Goal: Task Accomplishment & Management: Use online tool/utility

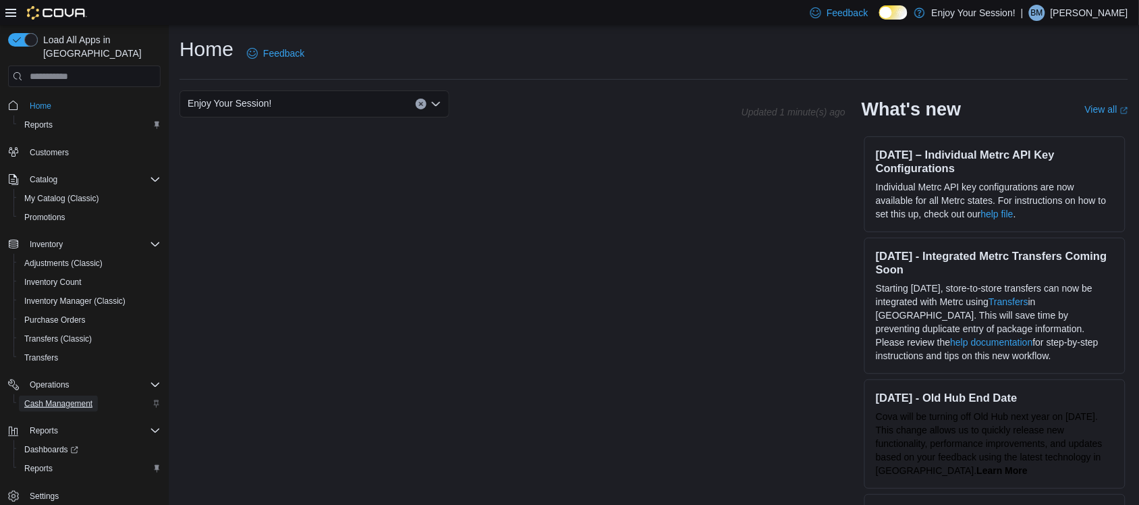
click at [86, 398] on span "Cash Management" at bounding box center [58, 403] width 68 height 11
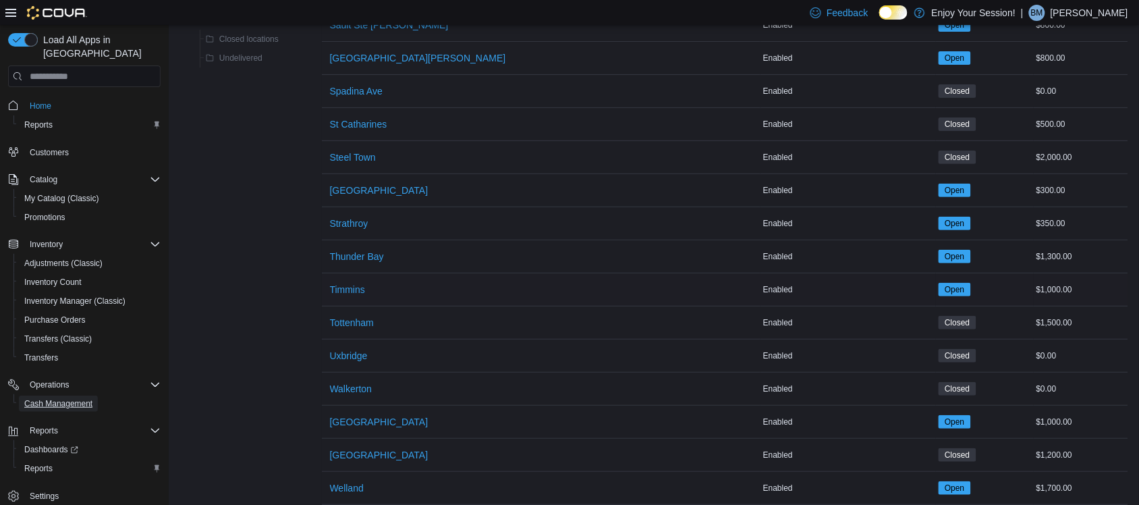
scroll to position [1622, 0]
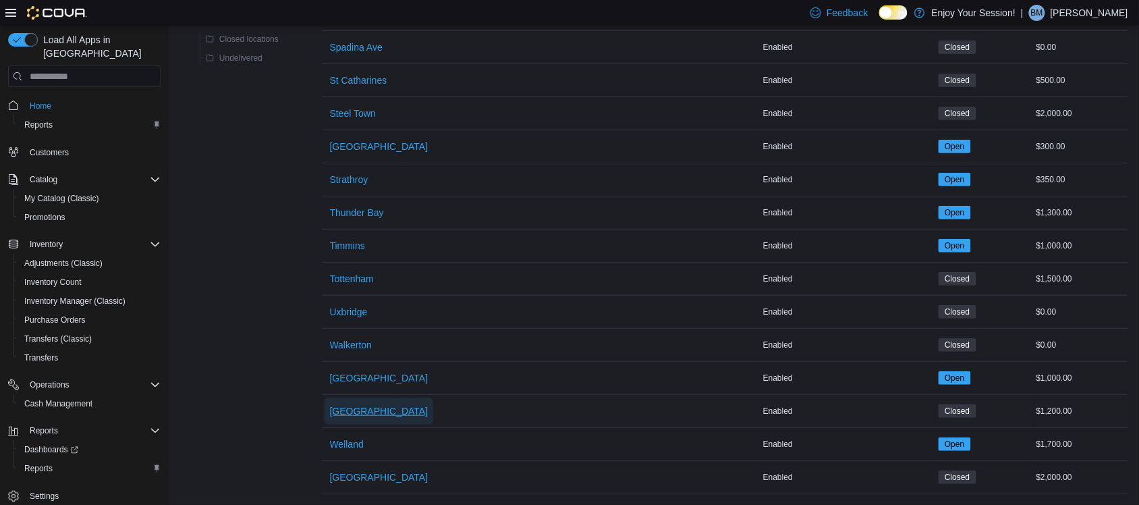
click at [355, 404] on span "[GEOGRAPHIC_DATA]" at bounding box center [379, 410] width 99 height 13
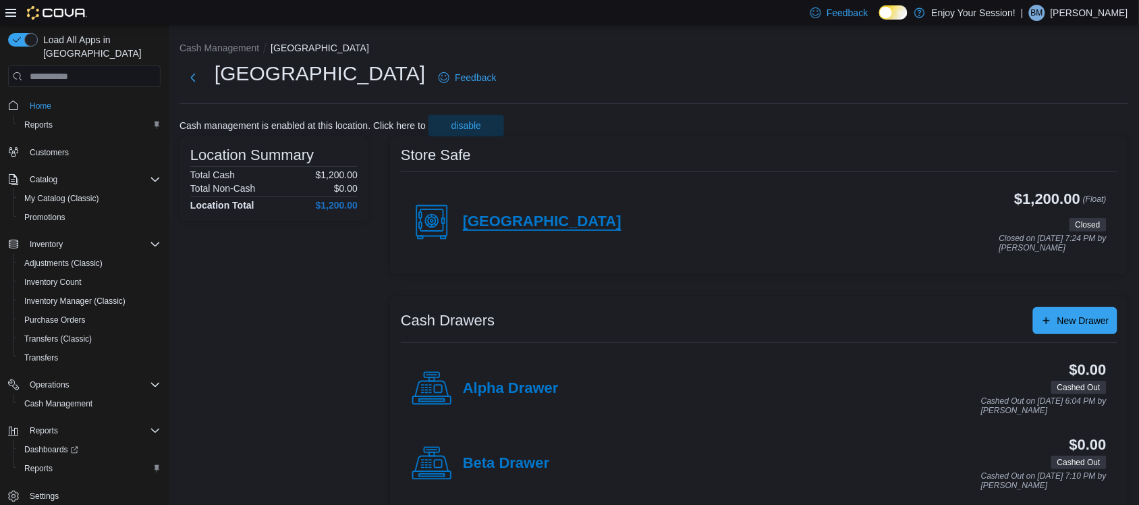
click at [518, 220] on h4 "[GEOGRAPHIC_DATA]" at bounding box center [542, 222] width 159 height 18
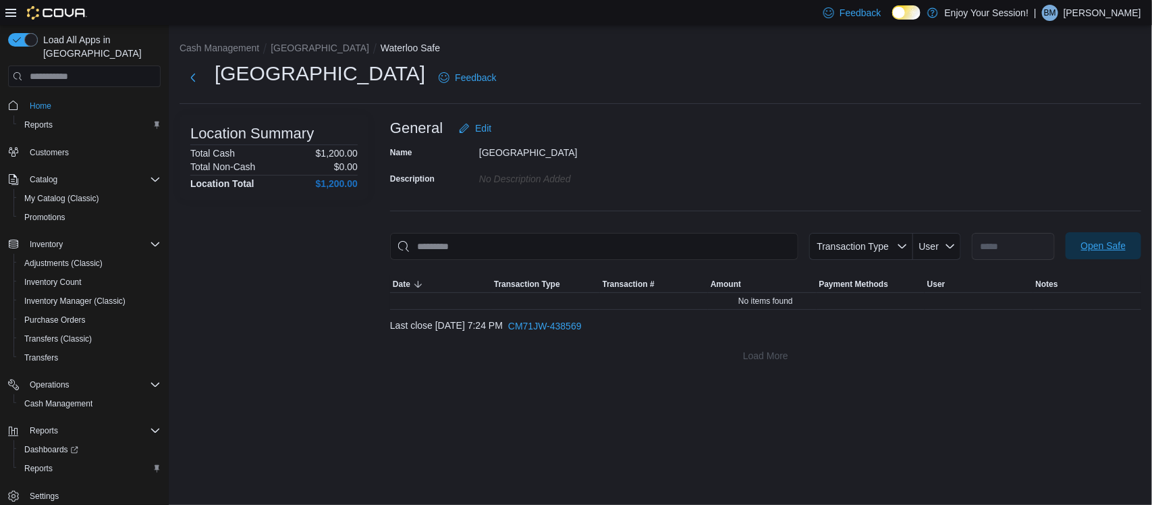
click at [1107, 247] on span "Open Safe" at bounding box center [1103, 245] width 45 height 13
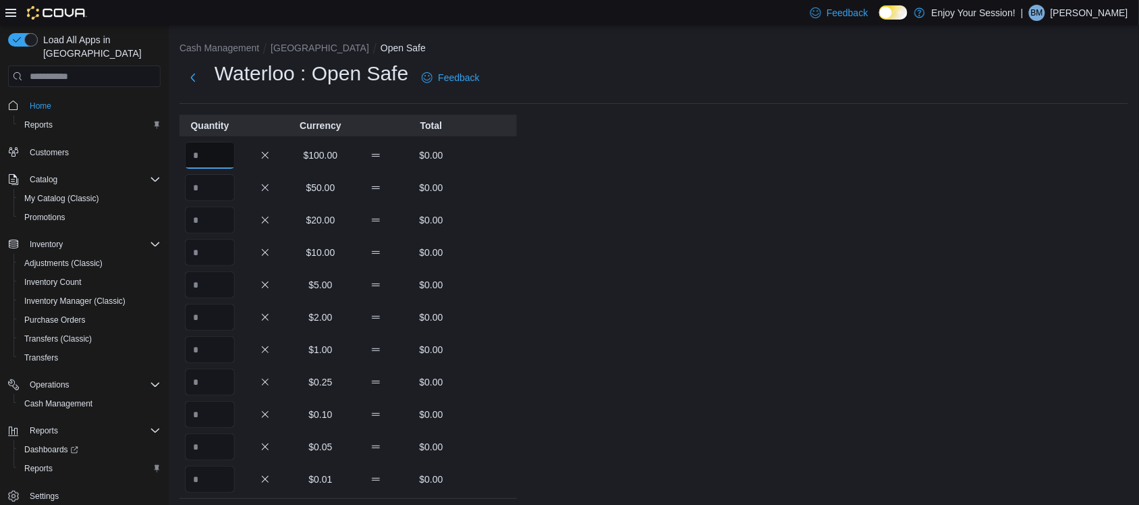
click at [210, 157] on input "Quantity" at bounding box center [210, 155] width 50 height 27
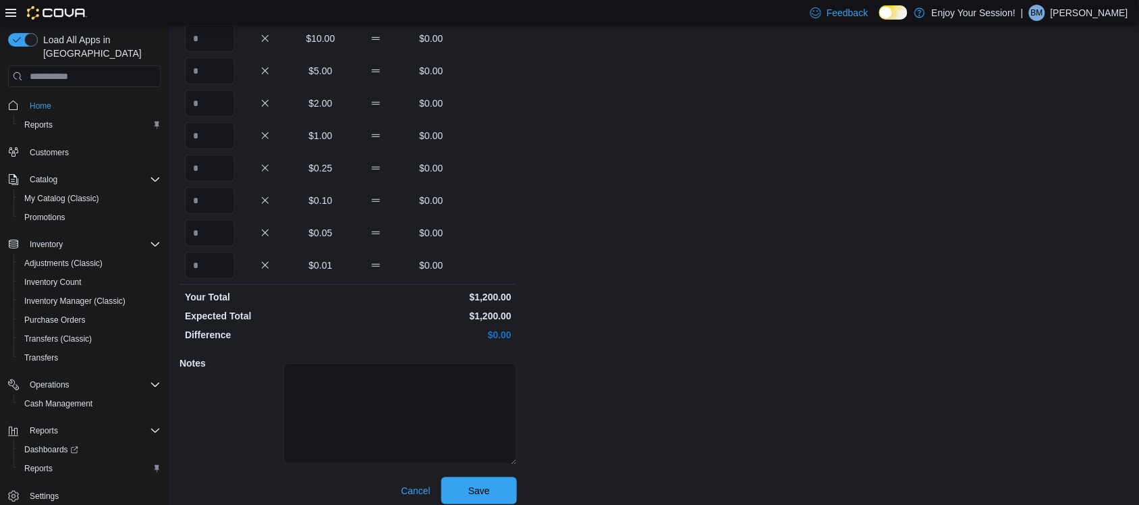
scroll to position [223, 0]
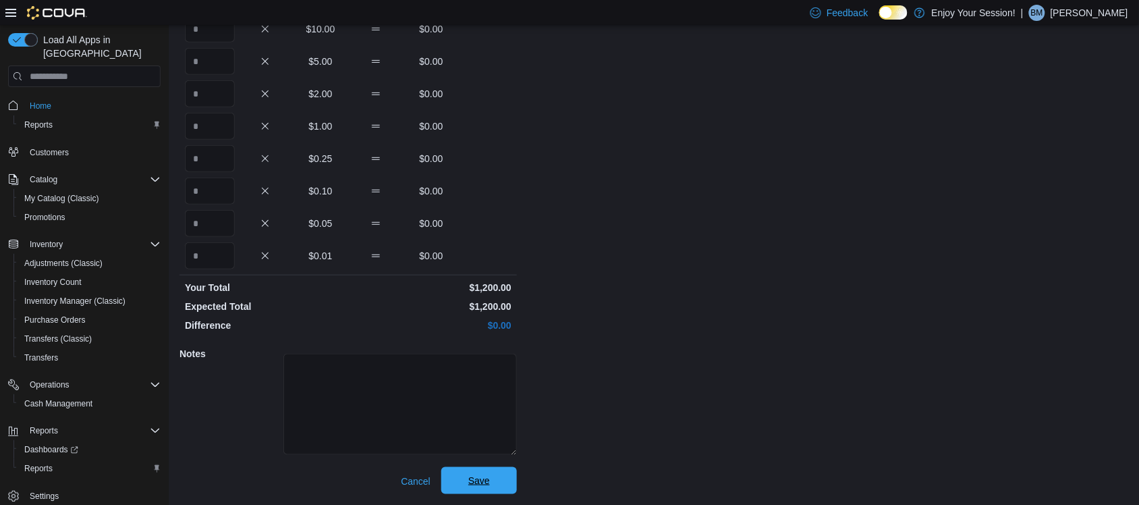
type input "**"
click at [512, 483] on button "Save" at bounding box center [479, 480] width 76 height 27
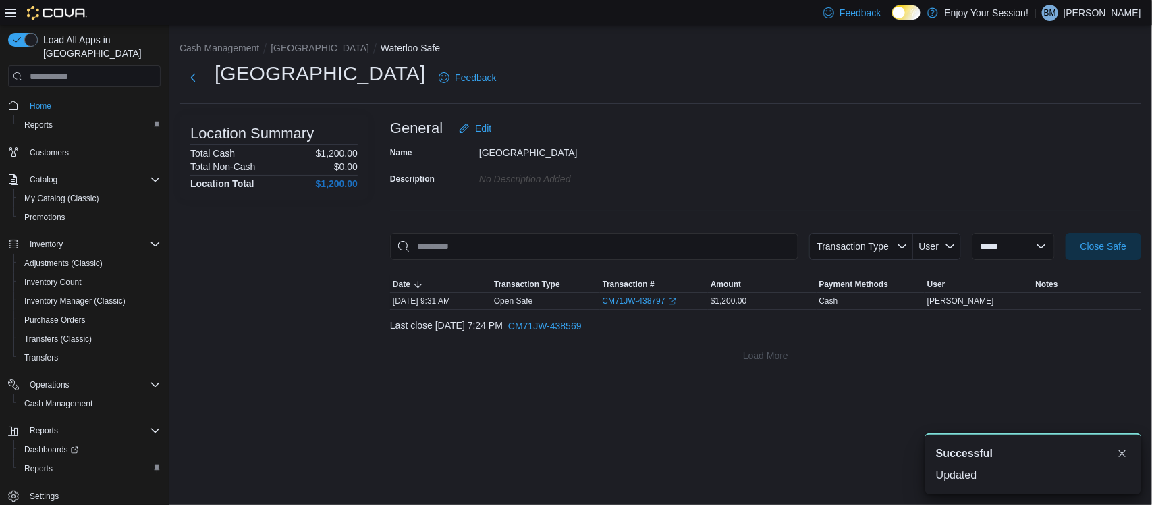
click at [283, 38] on div "**********" at bounding box center [660, 202] width 983 height 355
click at [285, 43] on li "[GEOGRAPHIC_DATA]" at bounding box center [326, 47] width 110 height 13
click at [285, 43] on button "[GEOGRAPHIC_DATA]" at bounding box center [320, 48] width 99 height 11
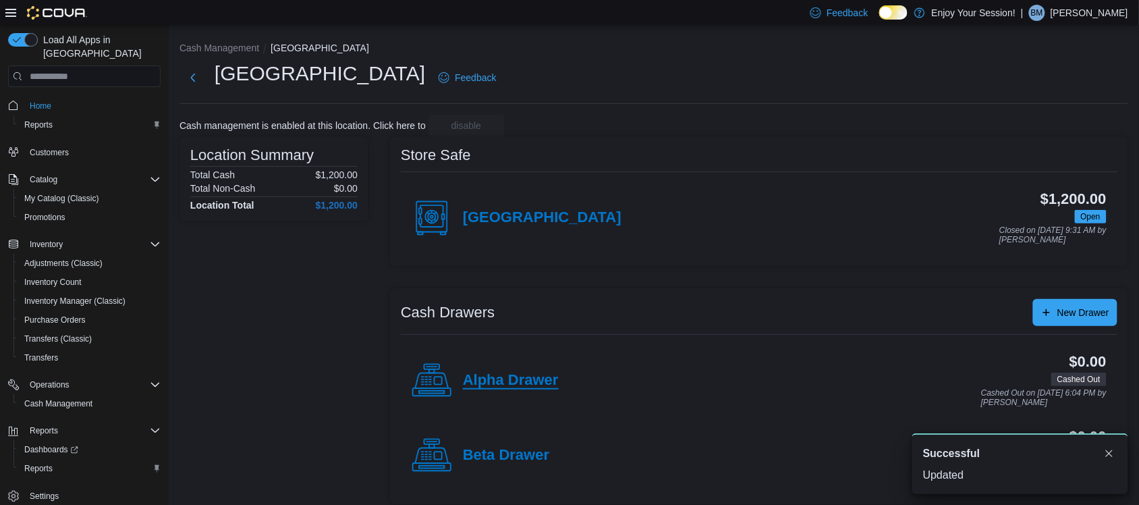
click at [551, 383] on h4 "Alpha Drawer" at bounding box center [511, 381] width 96 height 18
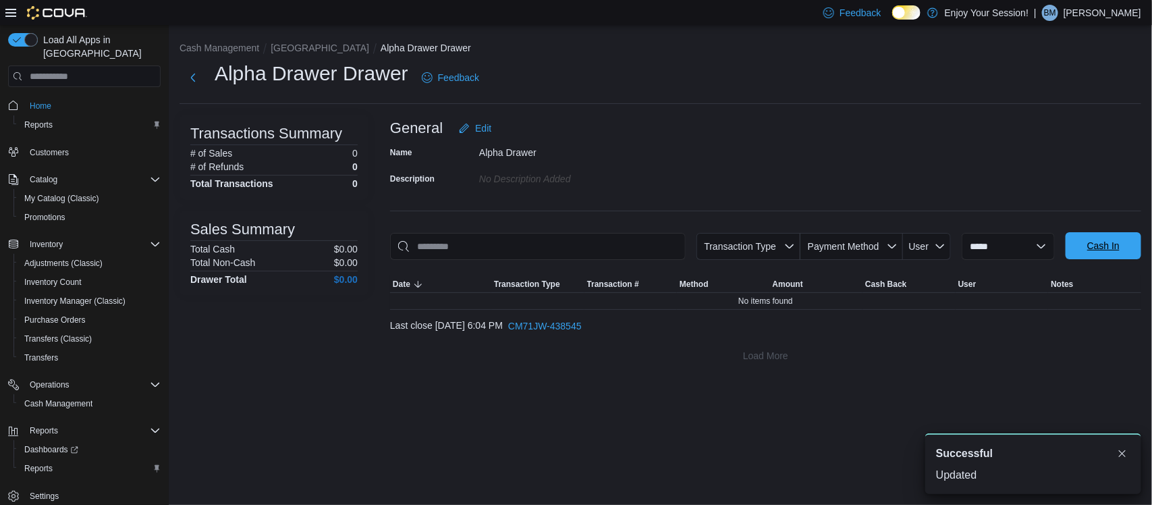
click at [1105, 258] on span "Cash In" at bounding box center [1103, 245] width 59 height 27
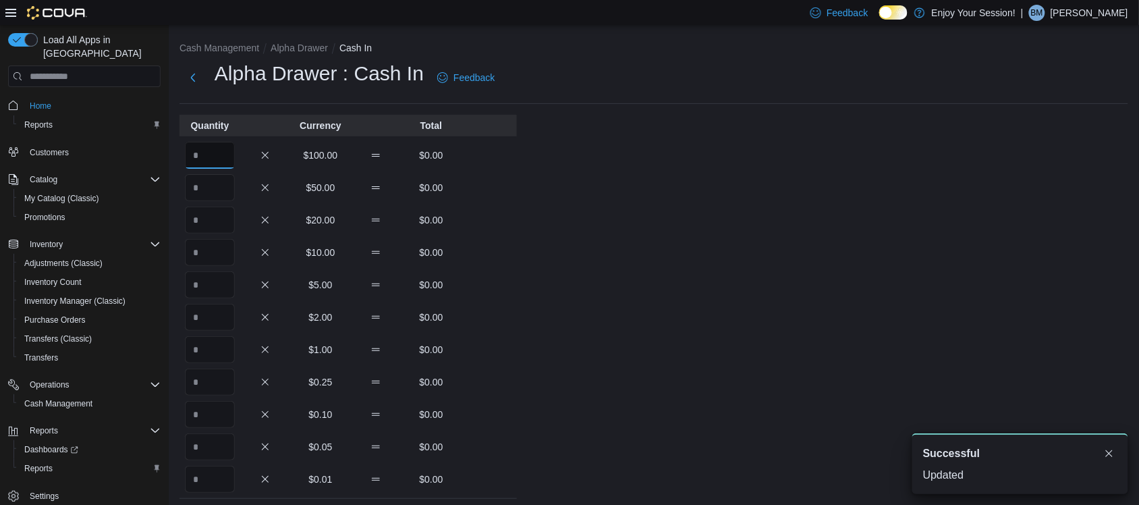
click at [218, 153] on input "Quantity" at bounding box center [210, 155] width 50 height 27
type input "*"
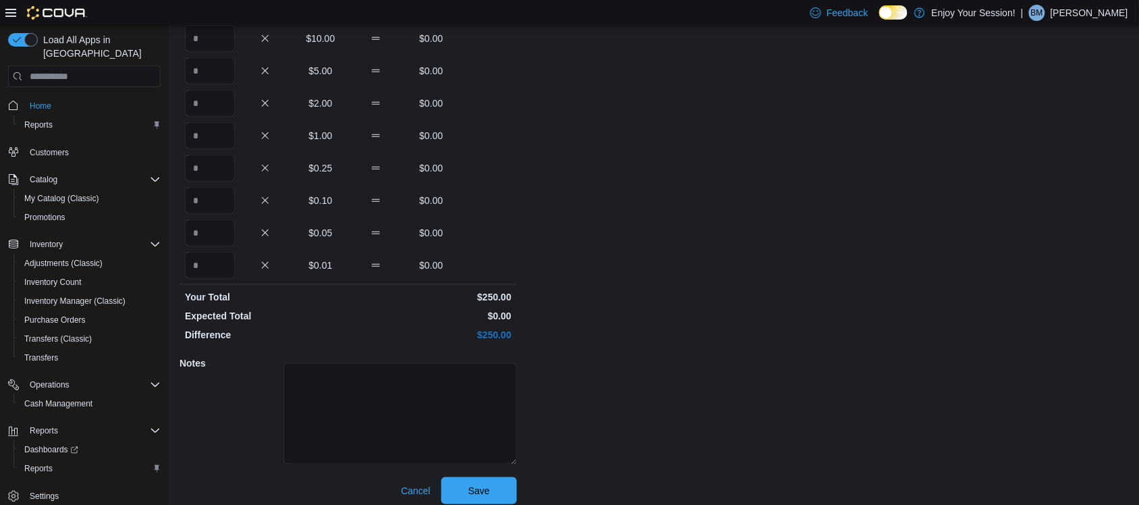
scroll to position [223, 0]
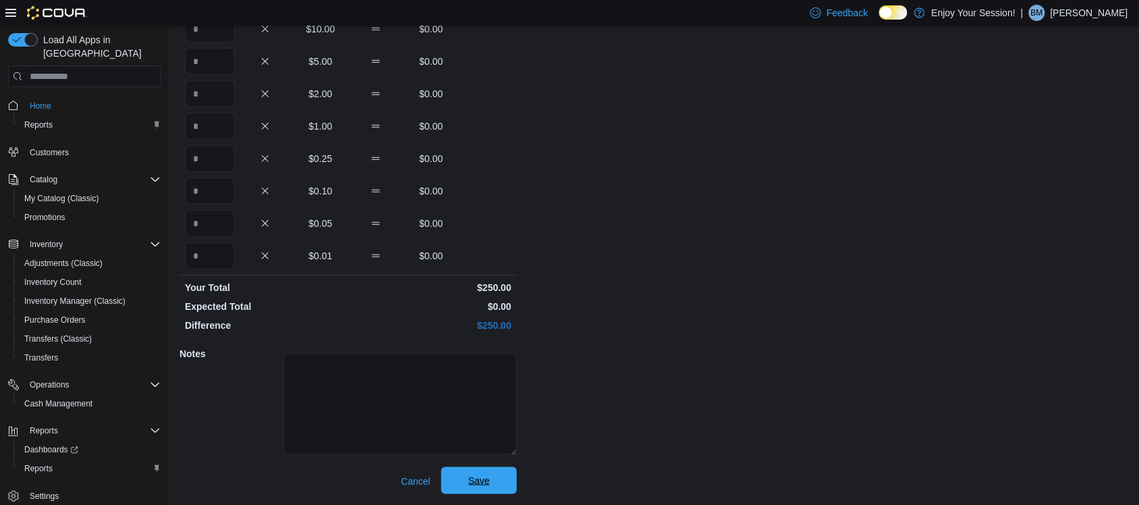
type input "*"
click at [499, 491] on span "Save" at bounding box center [479, 480] width 59 height 27
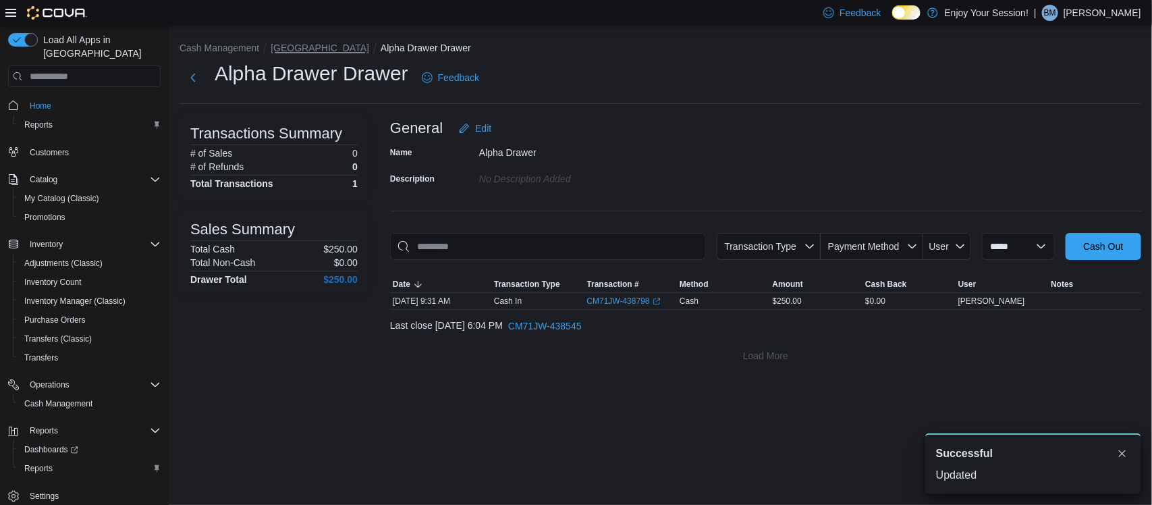
click at [281, 44] on button "[GEOGRAPHIC_DATA]" at bounding box center [320, 48] width 99 height 11
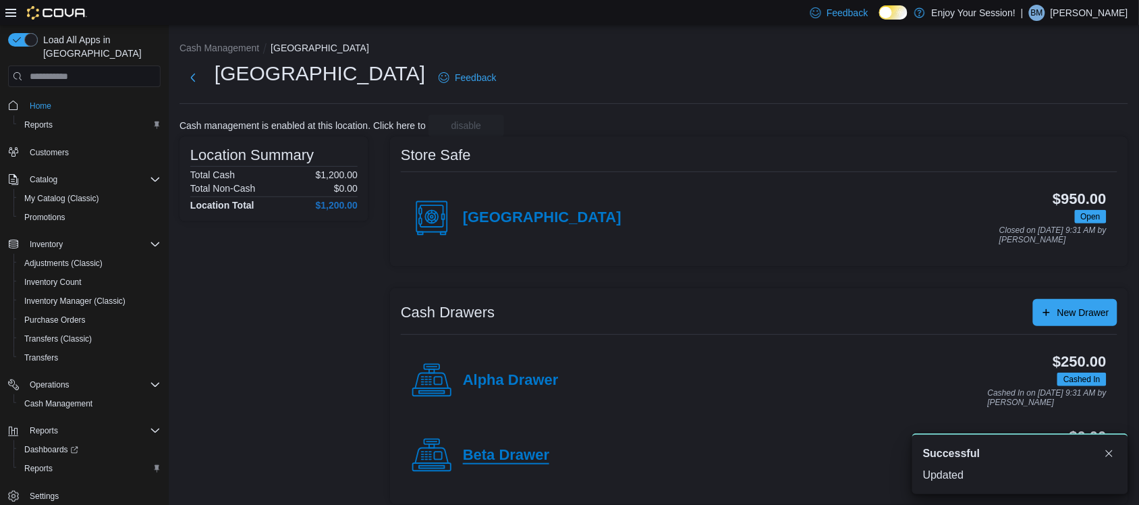
click at [525, 458] on h4 "Beta Drawer" at bounding box center [506, 456] width 86 height 18
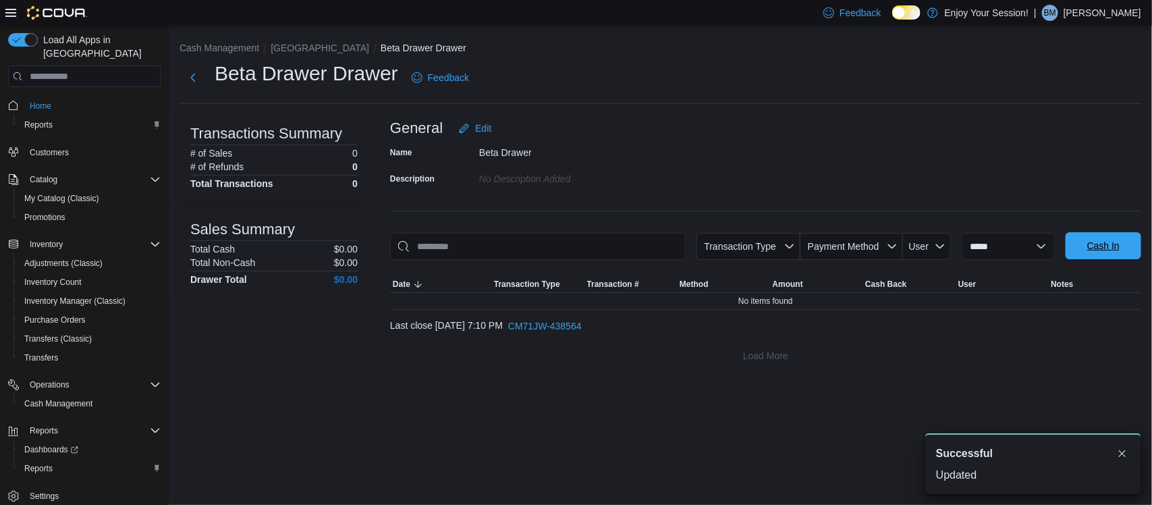
click at [1082, 246] on span "Cash In" at bounding box center [1103, 245] width 59 height 27
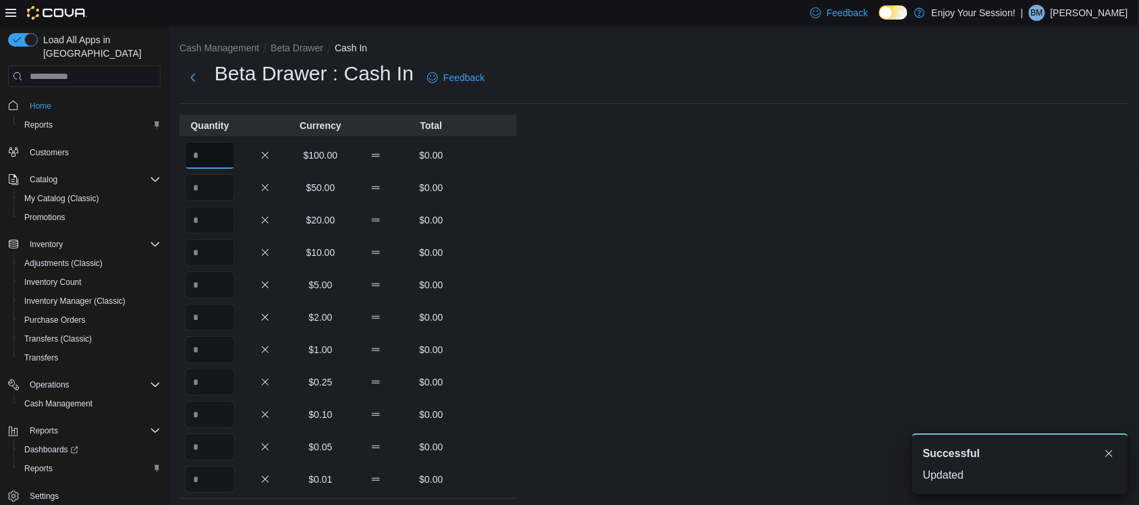
click at [226, 159] on input "Quantity" at bounding box center [210, 155] width 50 height 27
type input "*"
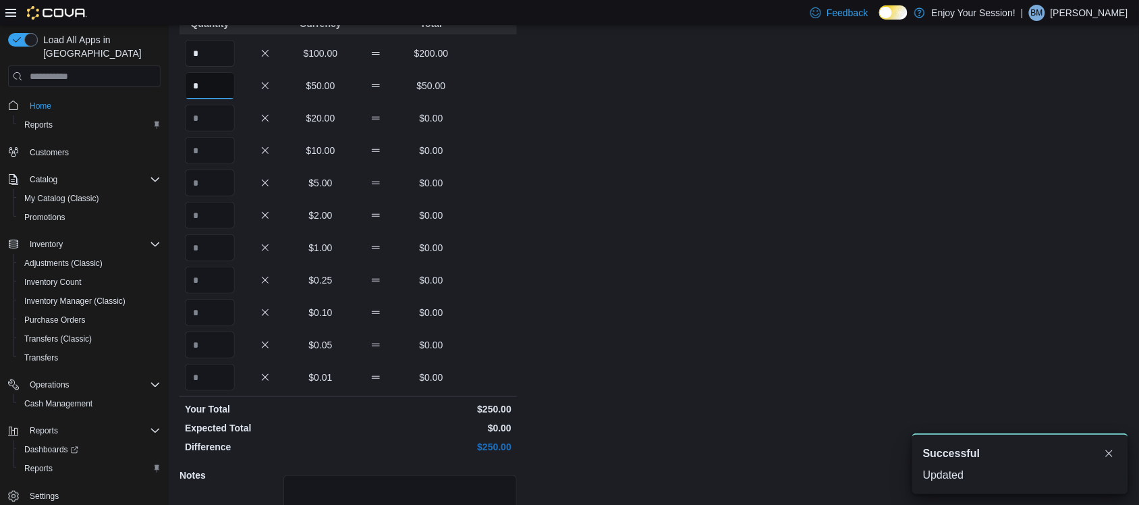
scroll to position [223, 0]
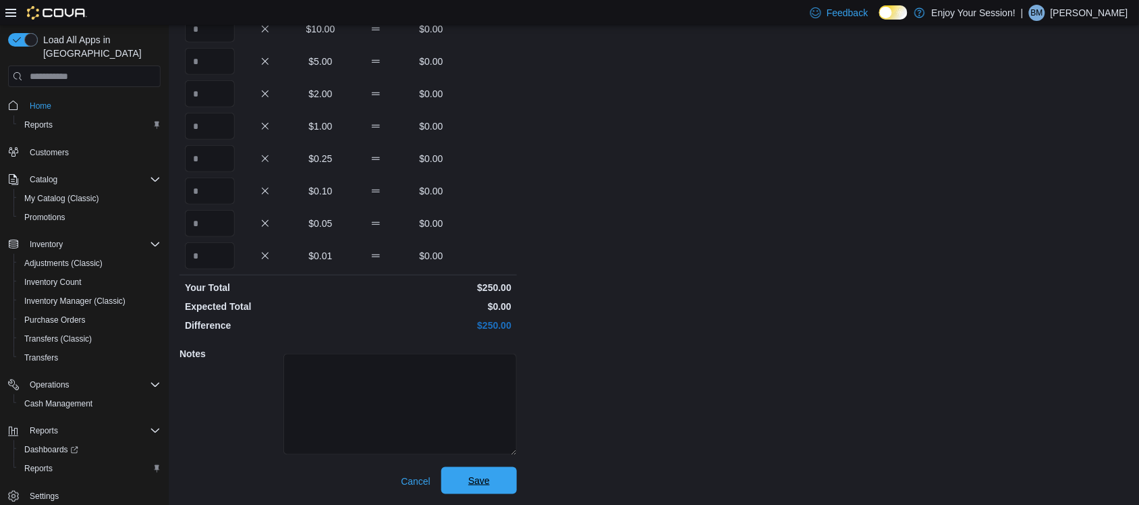
type input "*"
click at [498, 489] on span "Save" at bounding box center [479, 480] width 59 height 27
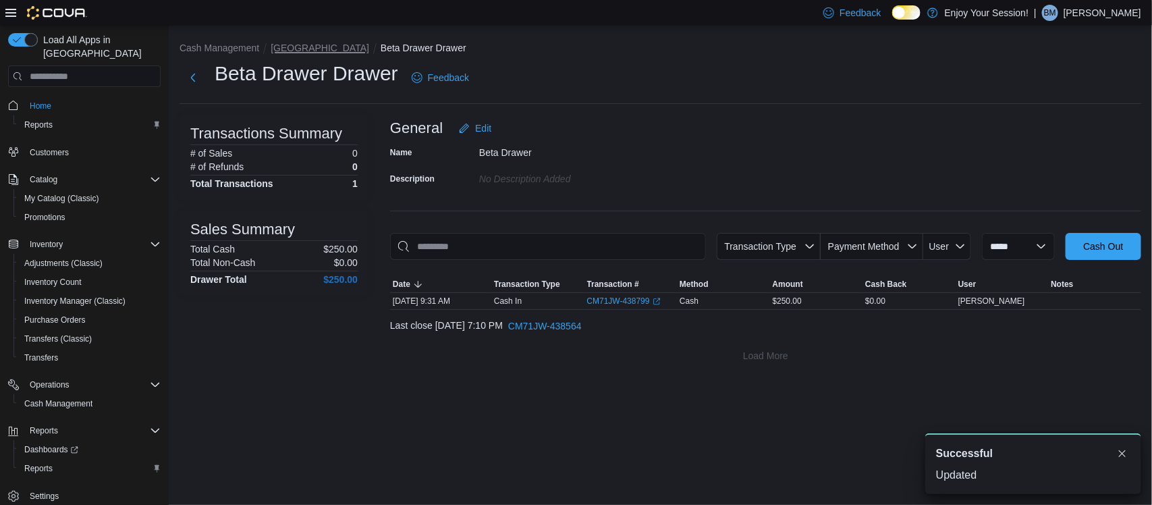
click at [287, 45] on button "[GEOGRAPHIC_DATA]" at bounding box center [320, 48] width 99 height 11
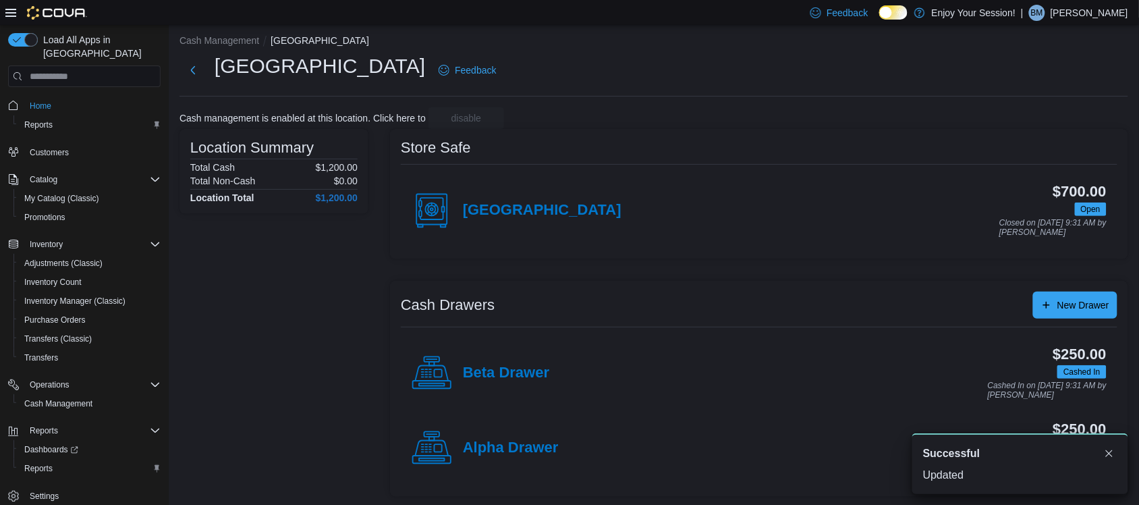
scroll to position [10, 0]
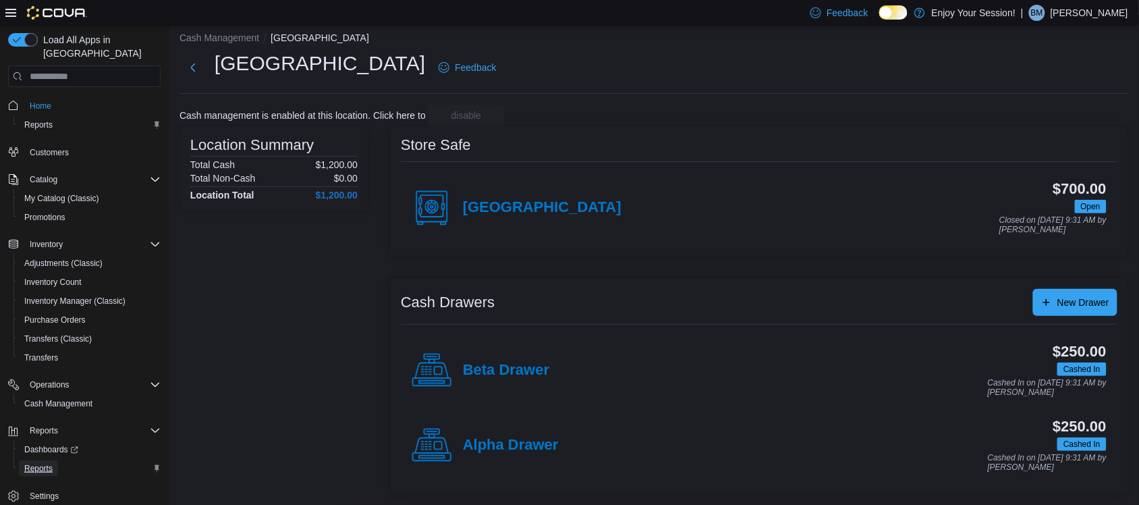
click at [29, 463] on span "Reports" at bounding box center [38, 468] width 28 height 11
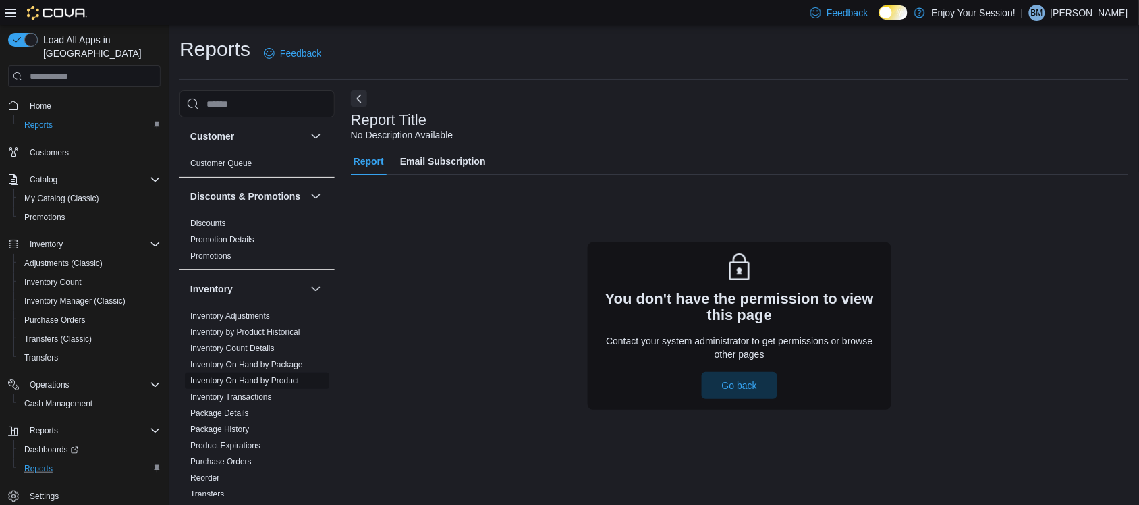
click at [270, 385] on link "Inventory On Hand by Product" at bounding box center [244, 380] width 109 height 9
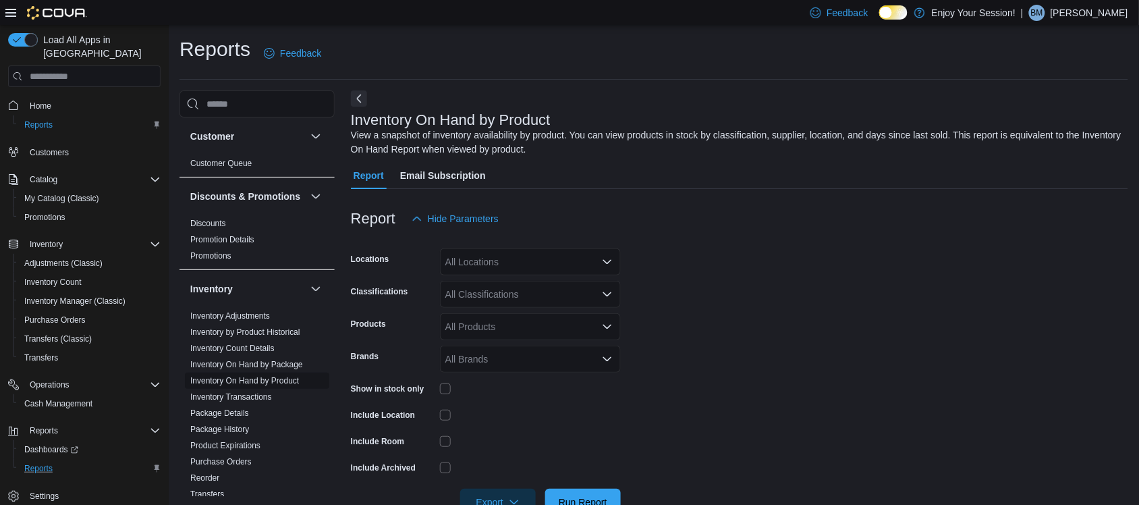
scroll to position [37, 0]
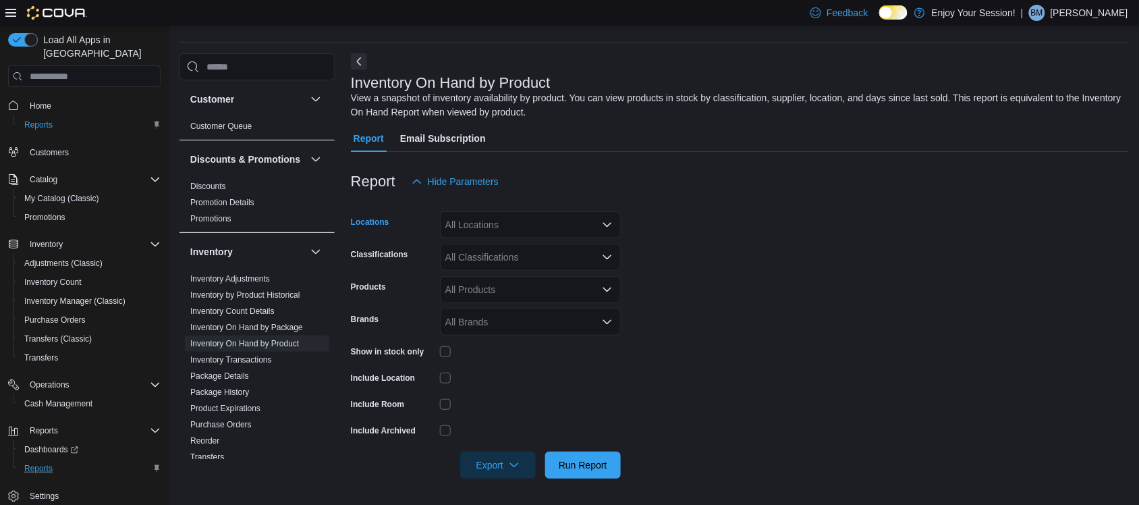
click at [466, 223] on div "All Locations" at bounding box center [530, 224] width 181 height 27
type input "*****"
click at [474, 238] on button "[GEOGRAPHIC_DATA]" at bounding box center [530, 248] width 181 height 20
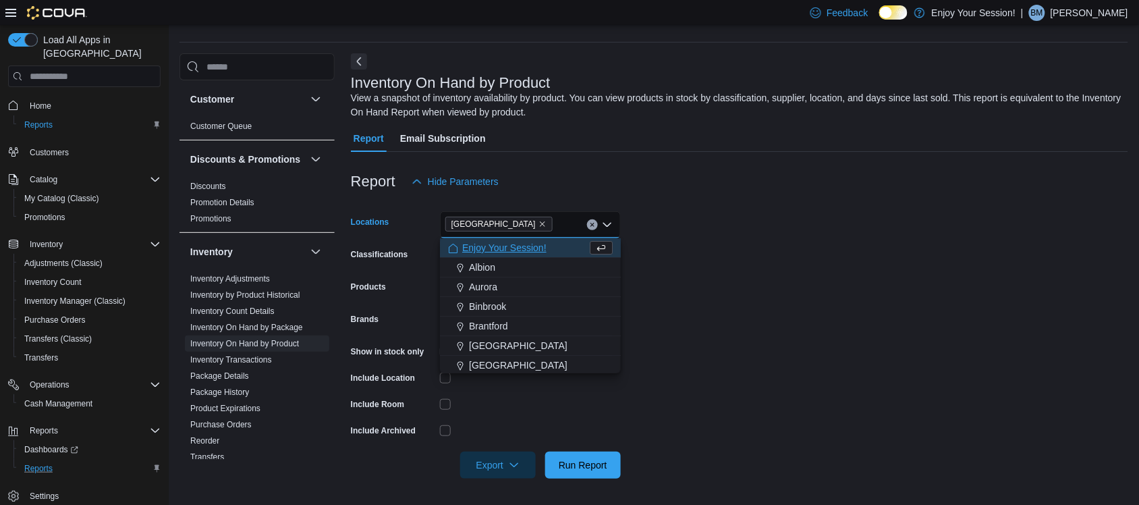
click at [841, 288] on form "Locations [GEOGRAPHIC_DATA] Combo box. Selected. [GEOGRAPHIC_DATA]. Press Backs…" at bounding box center [740, 336] width 778 height 283
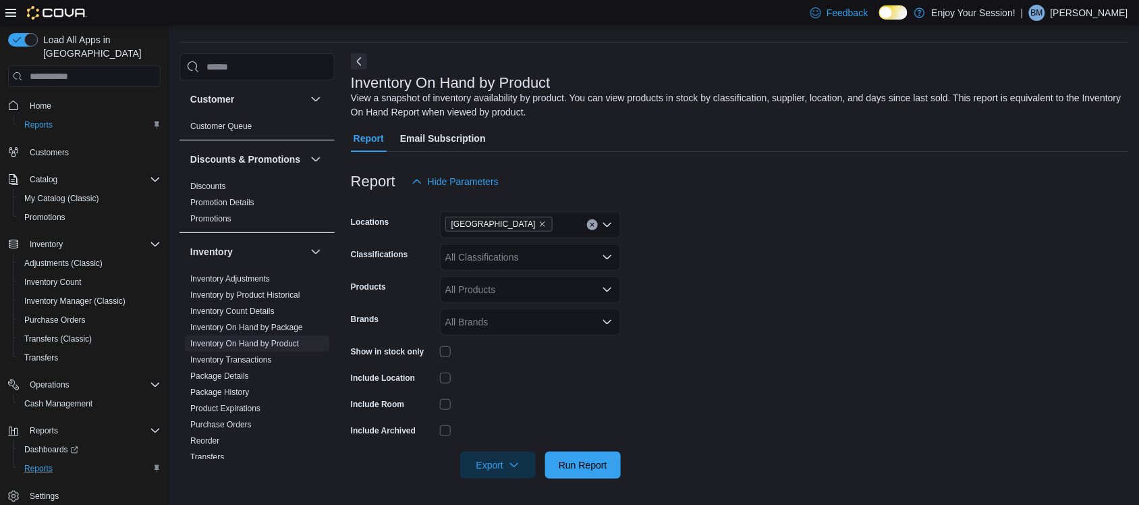
click at [551, 263] on div "All Classifications" at bounding box center [530, 257] width 181 height 27
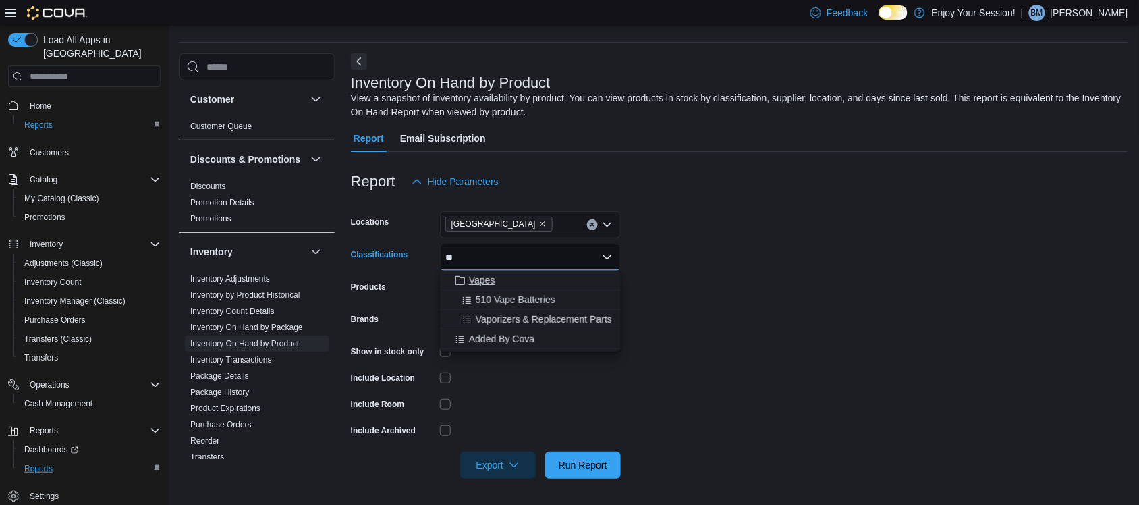
type input "**"
click at [526, 277] on div "Vapes" at bounding box center [530, 279] width 165 height 13
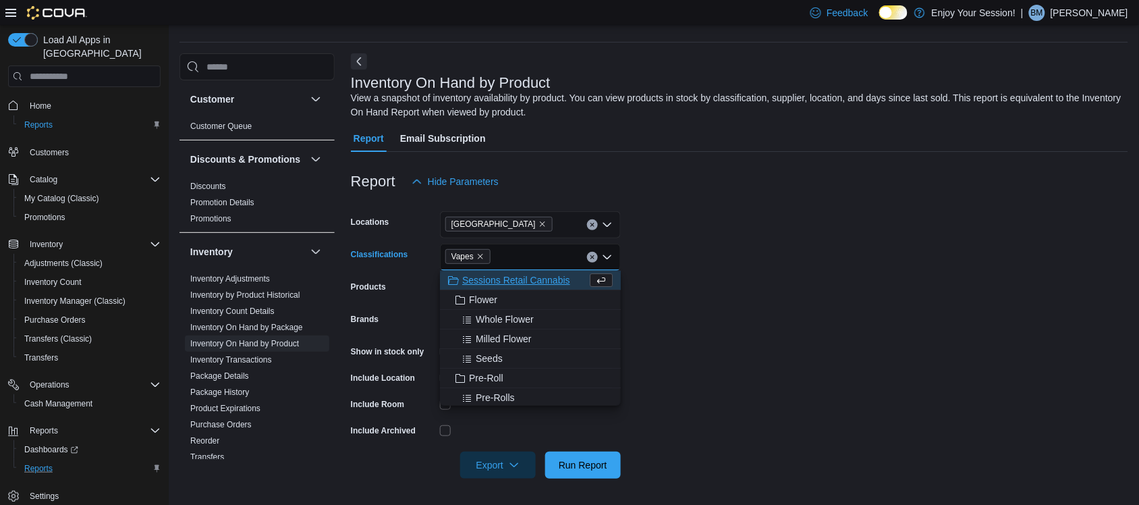
click at [742, 277] on form "Locations [GEOGRAPHIC_DATA] Classifications Vapes Combo box. Selected. Vapes . …" at bounding box center [740, 336] width 778 height 283
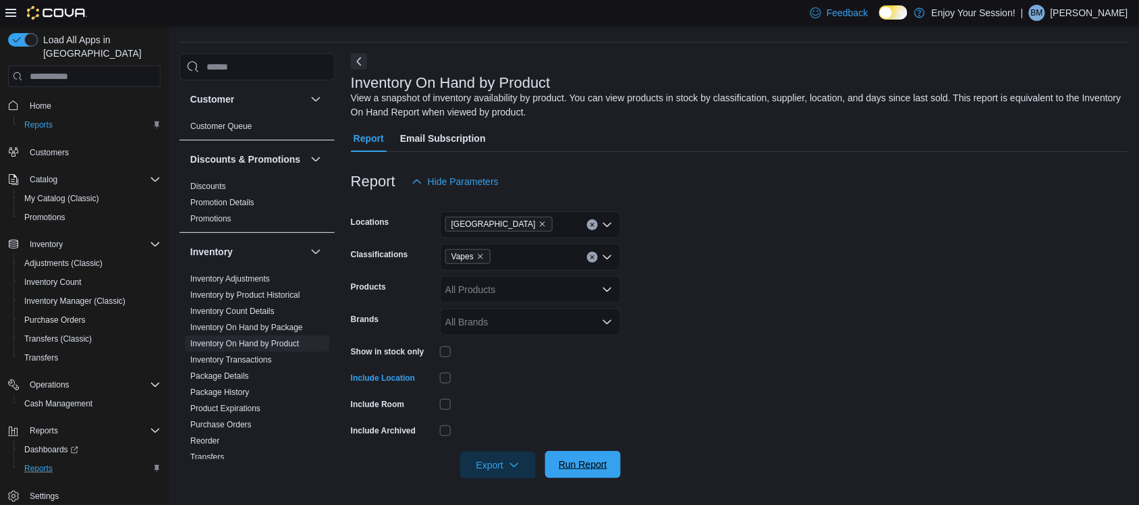
click at [605, 461] on span "Run Report" at bounding box center [583, 464] width 49 height 13
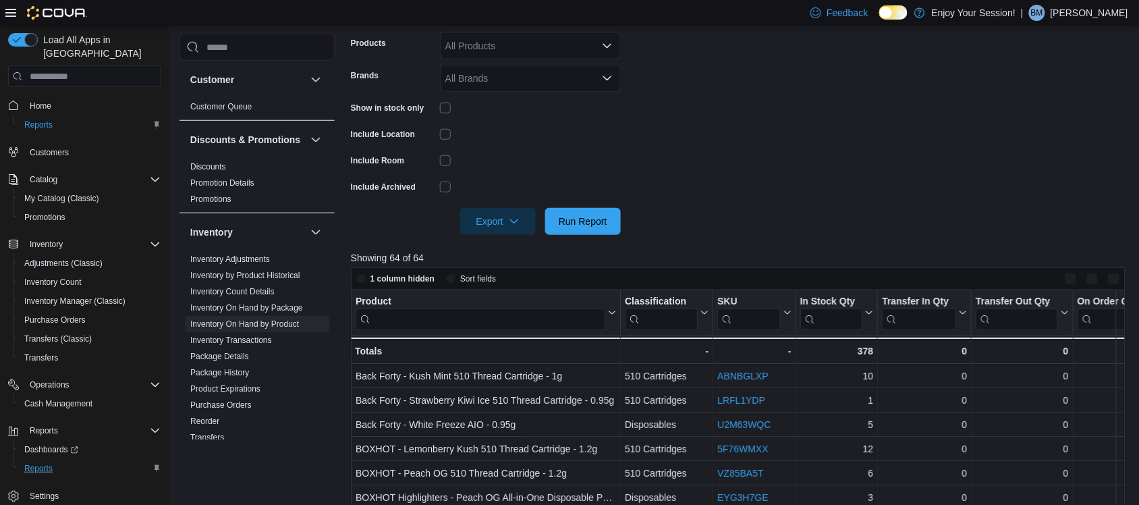
scroll to position [290, 0]
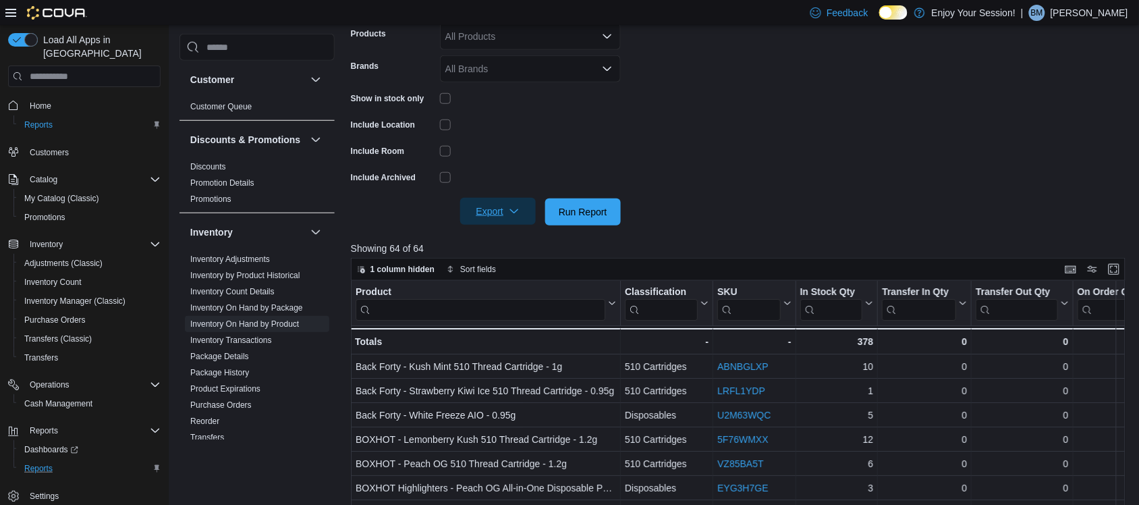
click at [485, 203] on span "Export" at bounding box center [497, 211] width 59 height 27
click at [500, 236] on span "Export to Excel" at bounding box center [500, 239] width 61 height 11
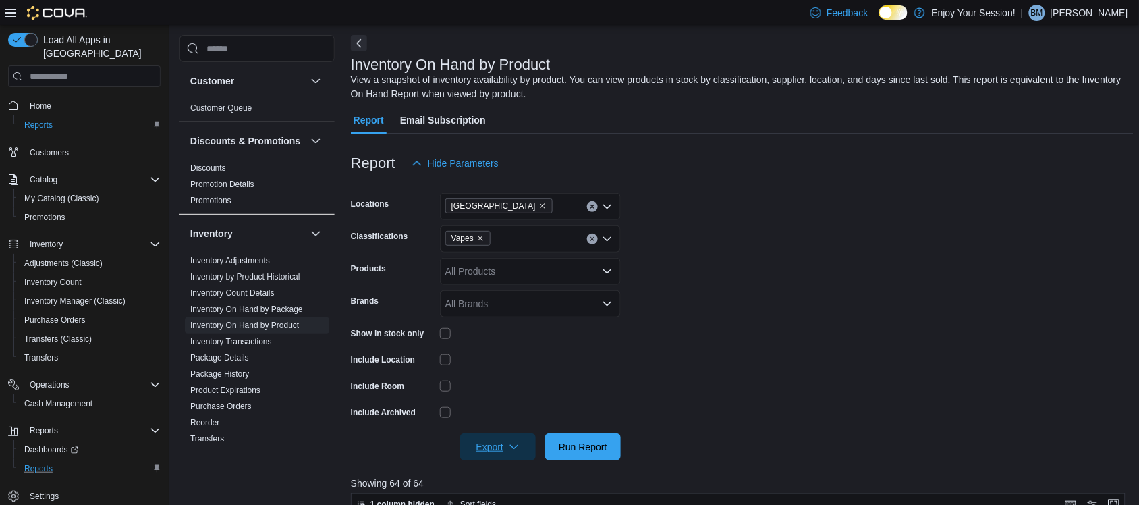
scroll to position [37, 0]
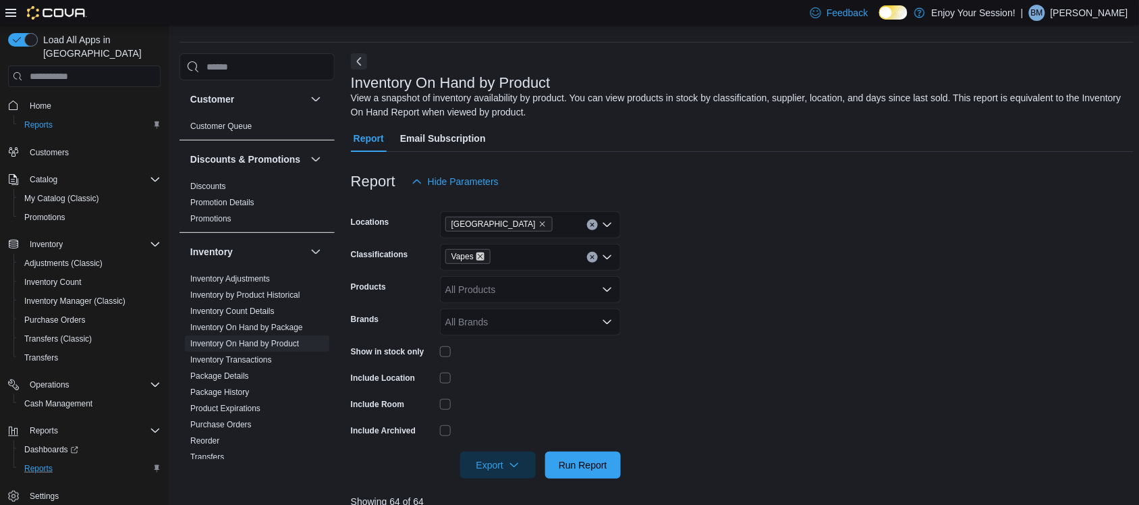
click at [481, 256] on icon "Remove Vapes from selection in this group" at bounding box center [480, 256] width 8 height 8
type input "***"
click at [504, 277] on span "Beverages" at bounding box center [498, 279] width 45 height 13
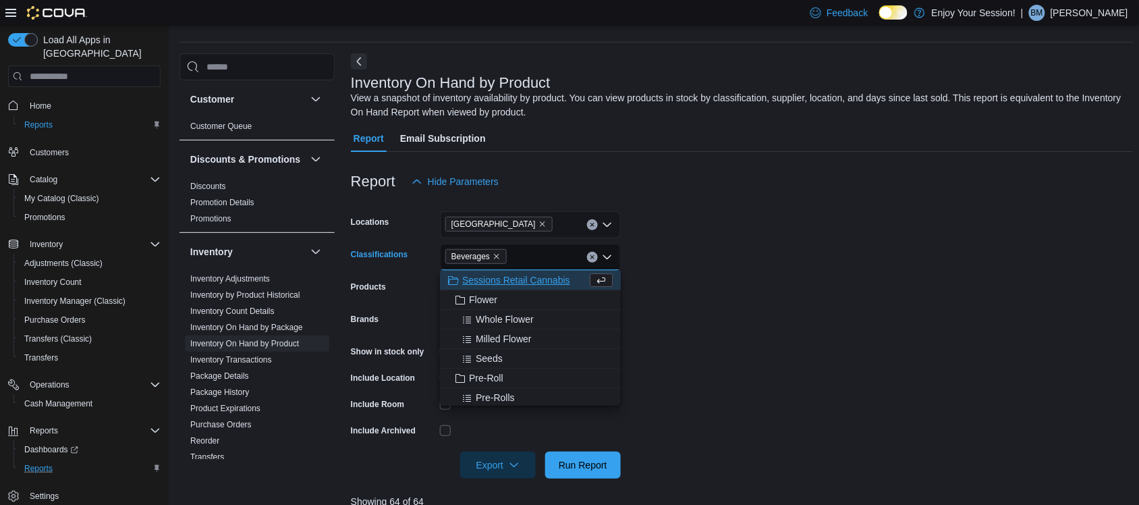
click at [753, 267] on form "Locations [GEOGRAPHIC_DATA] Classifications Beverages Combo box. Selected. [GEO…" at bounding box center [742, 336] width 783 height 283
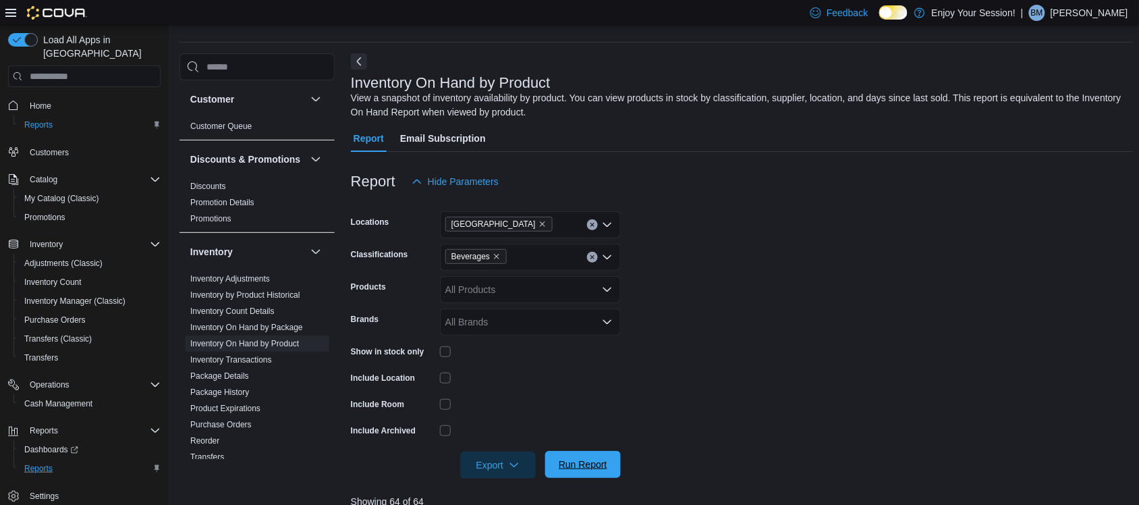
click at [612, 457] on span "Run Report" at bounding box center [582, 464] width 59 height 27
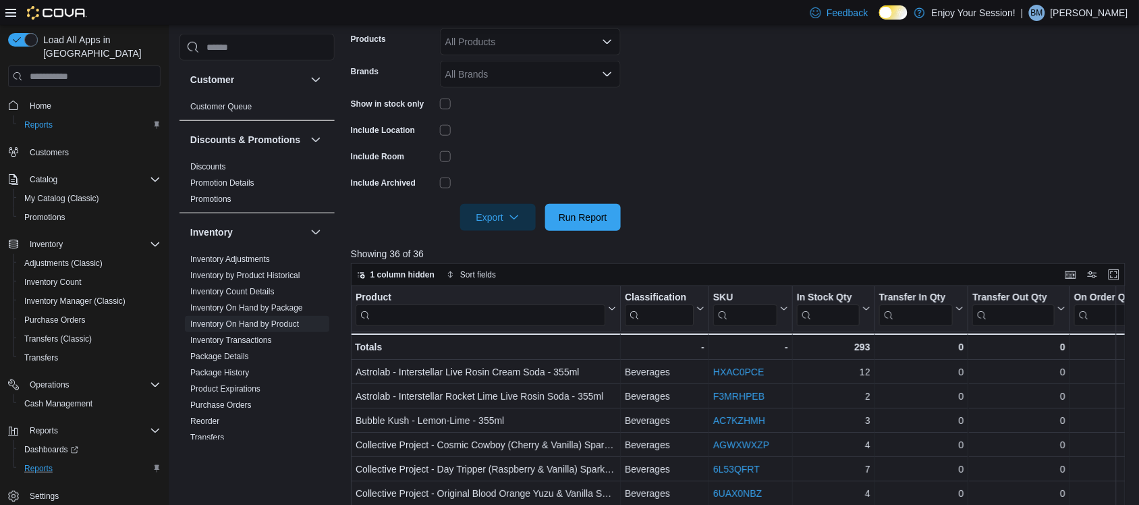
scroll to position [290, 0]
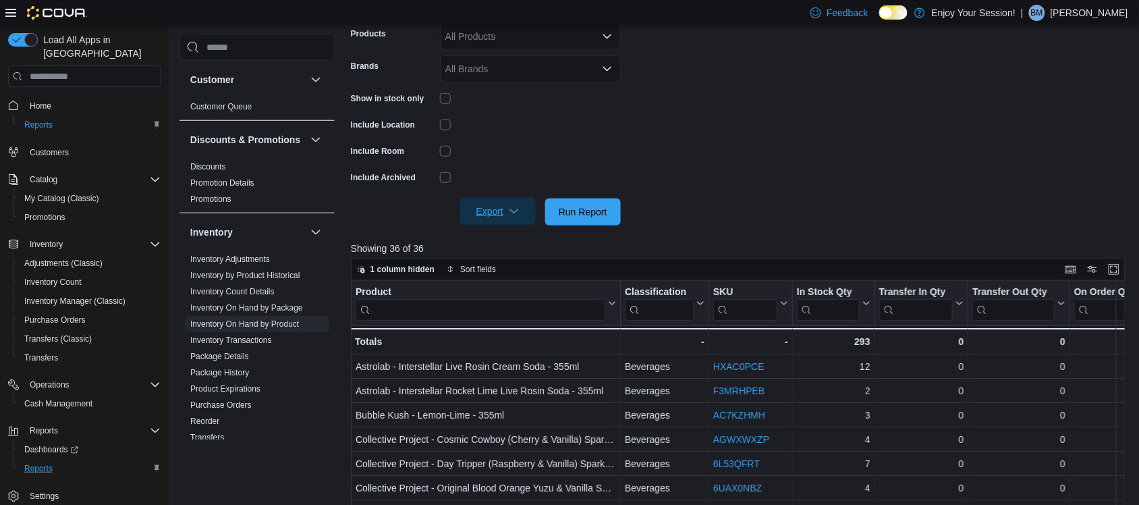
click at [494, 211] on span "Export" at bounding box center [497, 211] width 59 height 27
click at [506, 238] on span "Export to Excel" at bounding box center [500, 239] width 61 height 11
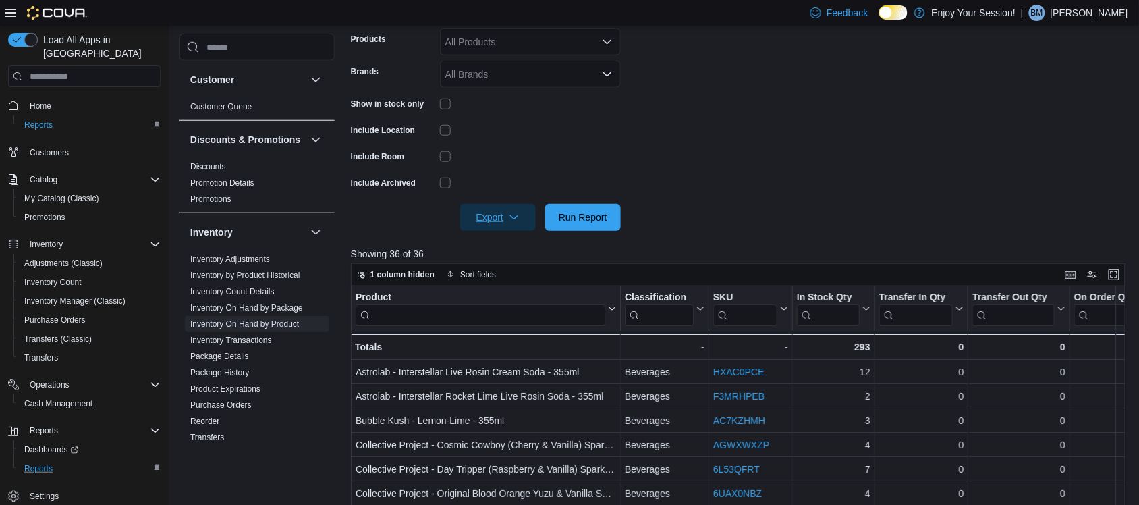
scroll to position [206, 0]
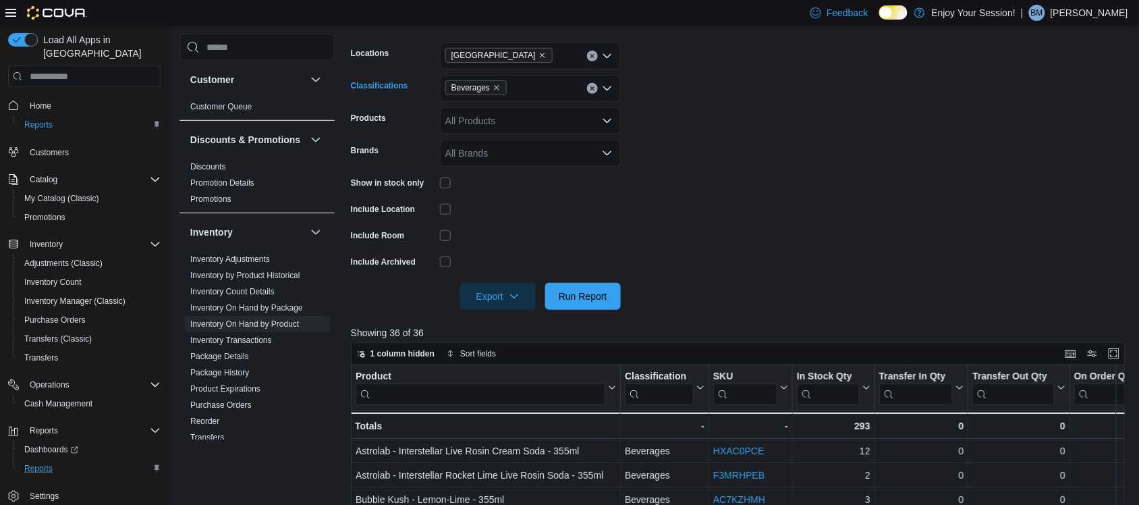
click at [497, 82] on span "Beverages" at bounding box center [476, 87] width 49 height 13
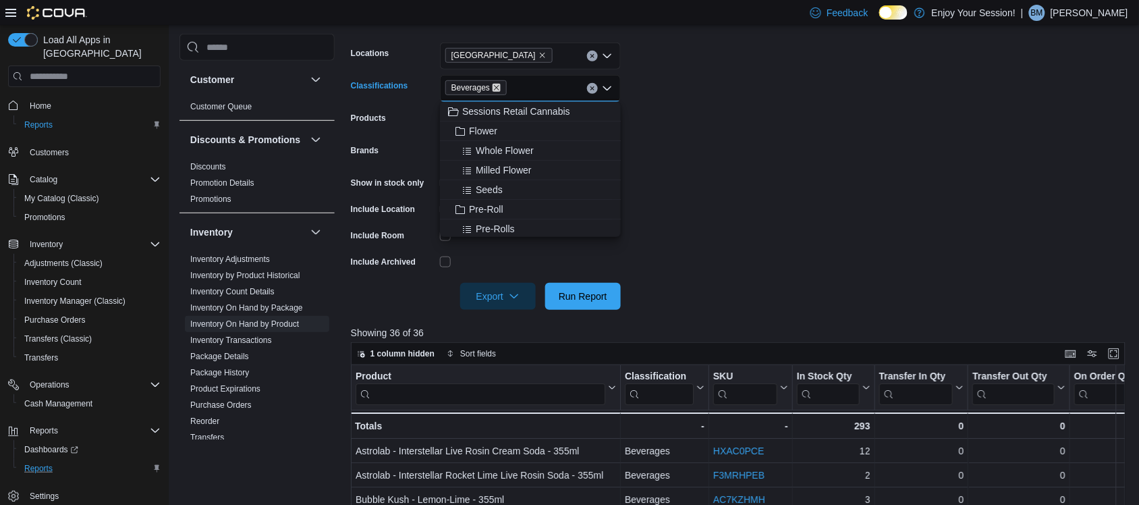
click at [496, 85] on icon "Remove Beverages from selection in this group" at bounding box center [497, 88] width 8 height 8
type input "***"
click at [507, 126] on span "Pre-Rolls" at bounding box center [495, 130] width 39 height 13
click at [794, 152] on form "Locations [GEOGRAPHIC_DATA] Classifications Pre-Rolls Combo box. Selected. Pre-…" at bounding box center [742, 167] width 783 height 283
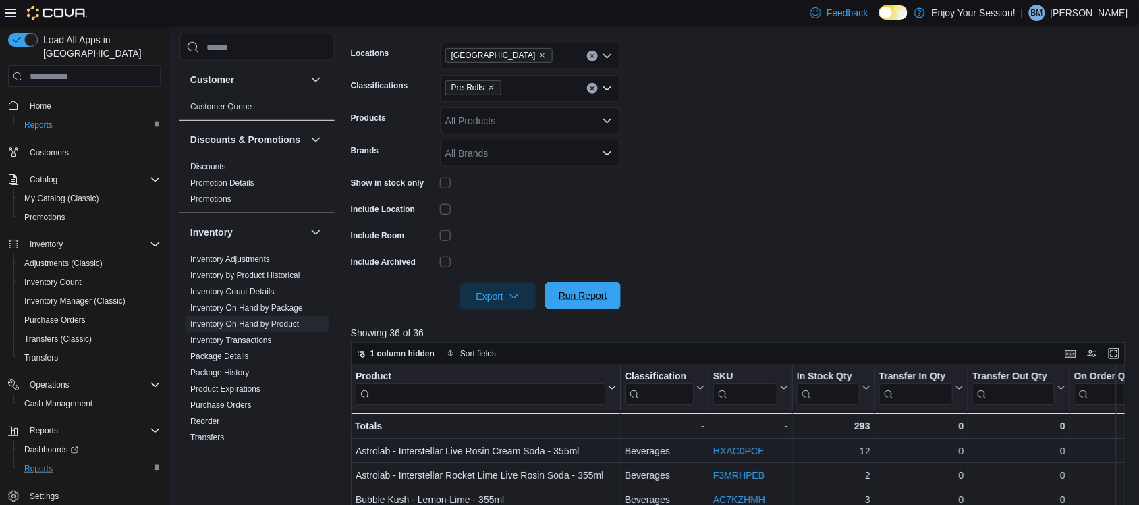
click at [599, 283] on span "Run Report" at bounding box center [582, 295] width 59 height 27
click at [504, 291] on span "Export" at bounding box center [497, 295] width 59 height 27
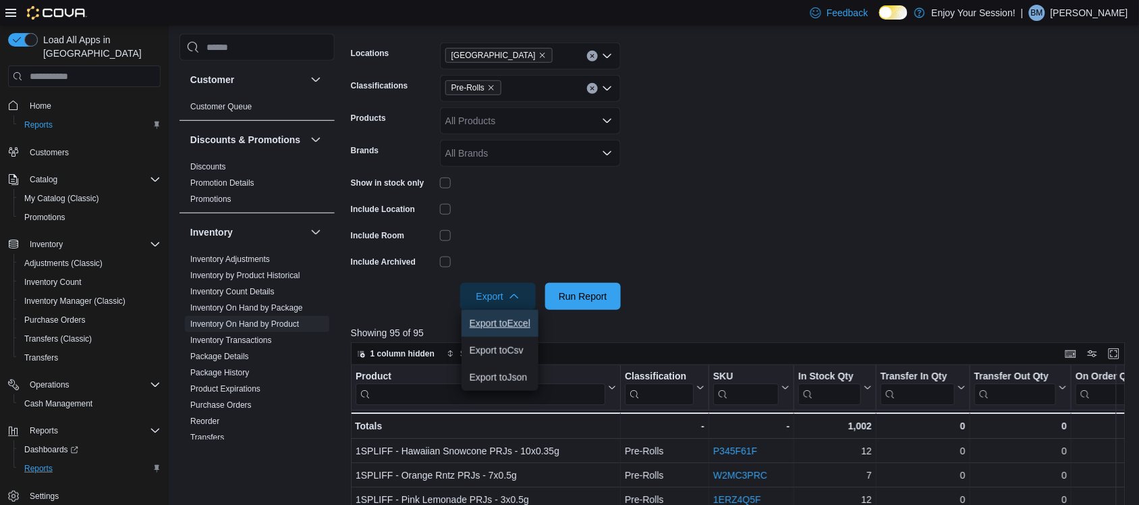
click at [515, 321] on span "Export to Excel" at bounding box center [500, 323] width 61 height 11
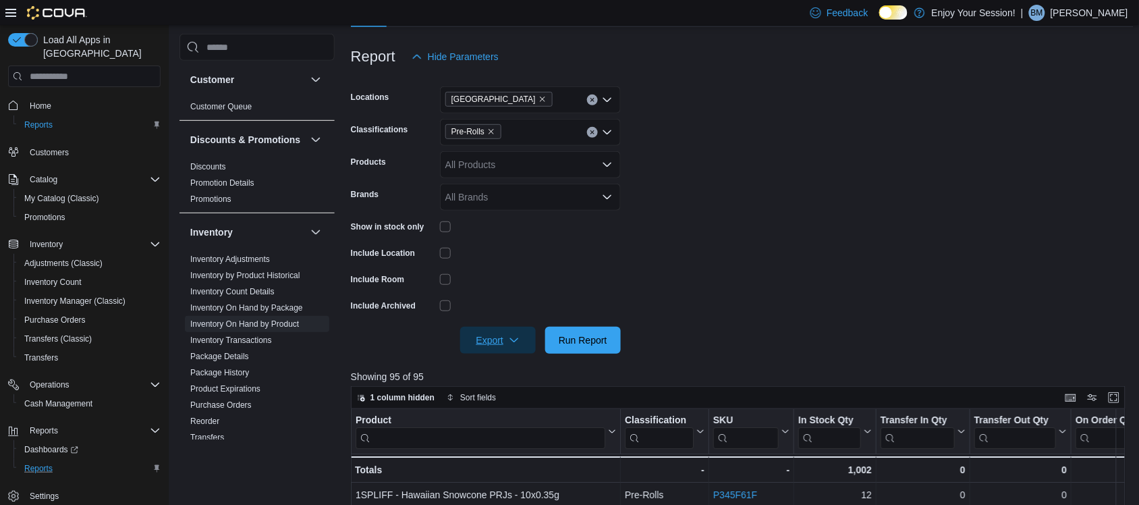
scroll to position [121, 0]
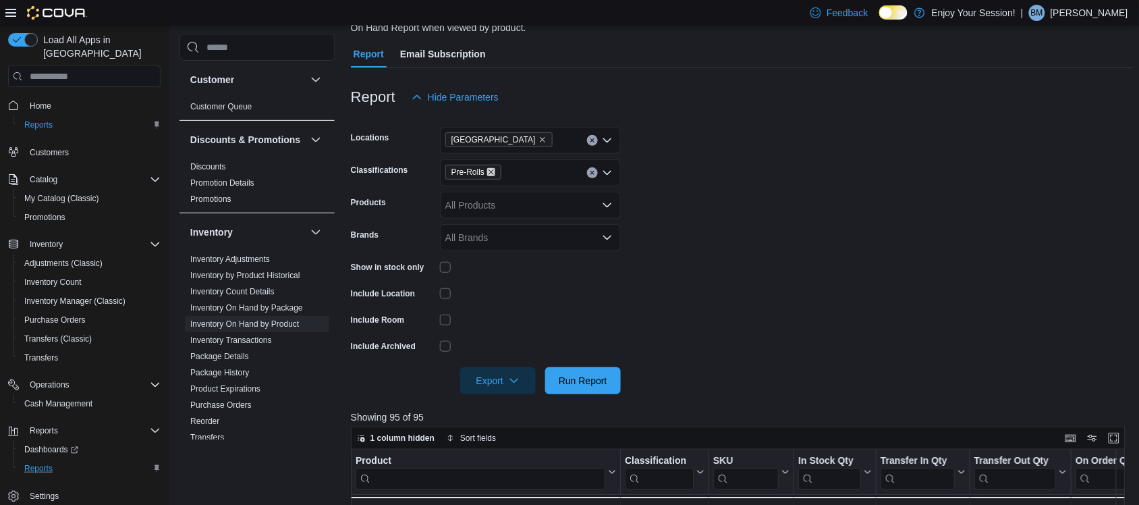
click at [491, 169] on icon "Remove Pre-Rolls from selection in this group" at bounding box center [491, 172] width 8 height 8
type input "***"
click at [524, 190] on span "Infused Pre-Rolls" at bounding box center [512, 195] width 72 height 13
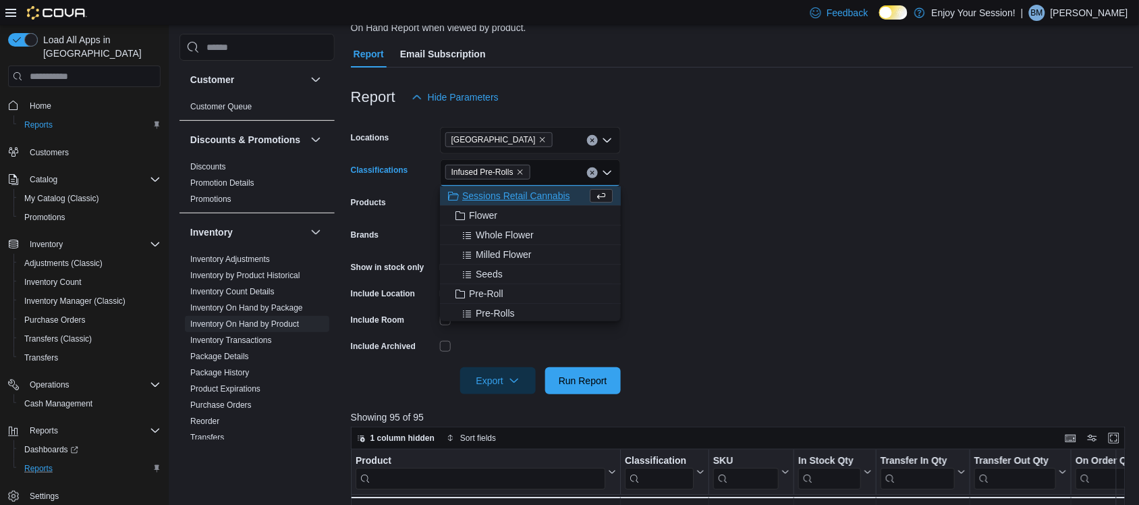
click at [744, 204] on form "Locations [GEOGRAPHIC_DATA] Classifications Infused Pre-Rolls Combo box. Select…" at bounding box center [742, 252] width 783 height 283
click at [536, 169] on input "Classifications" at bounding box center [536, 173] width 1 height 16
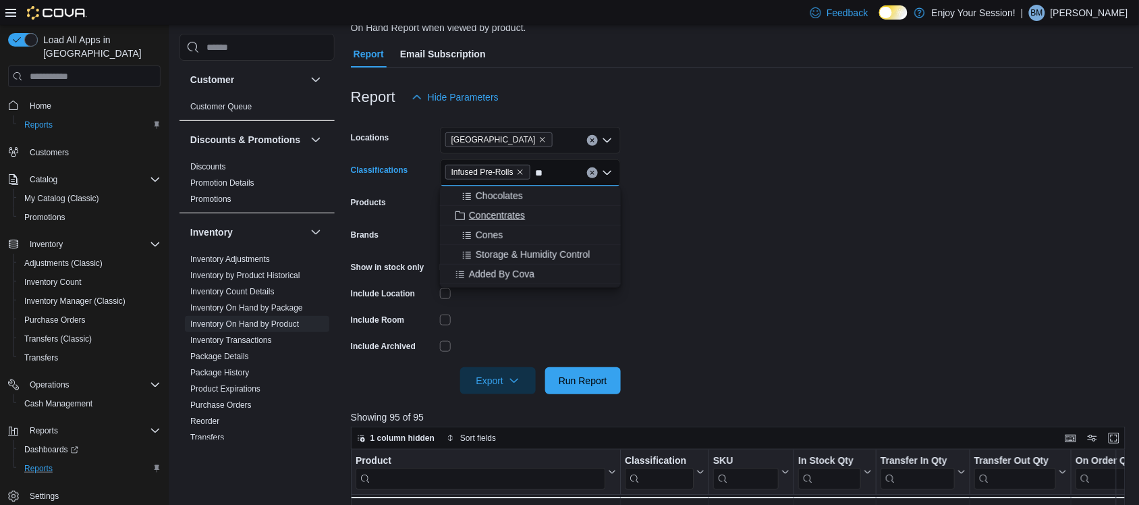
type input "**"
click at [517, 211] on span "Concentrates" at bounding box center [497, 215] width 56 height 13
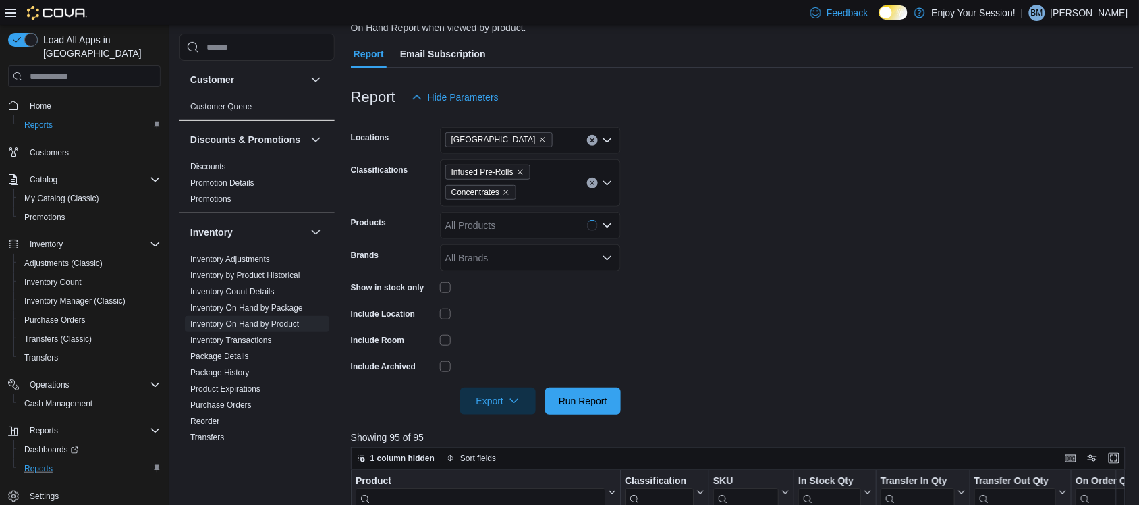
click at [727, 210] on form "Locations [GEOGRAPHIC_DATA] Classifications Infused Pre-Rolls Concentrates Prod…" at bounding box center [742, 263] width 783 height 304
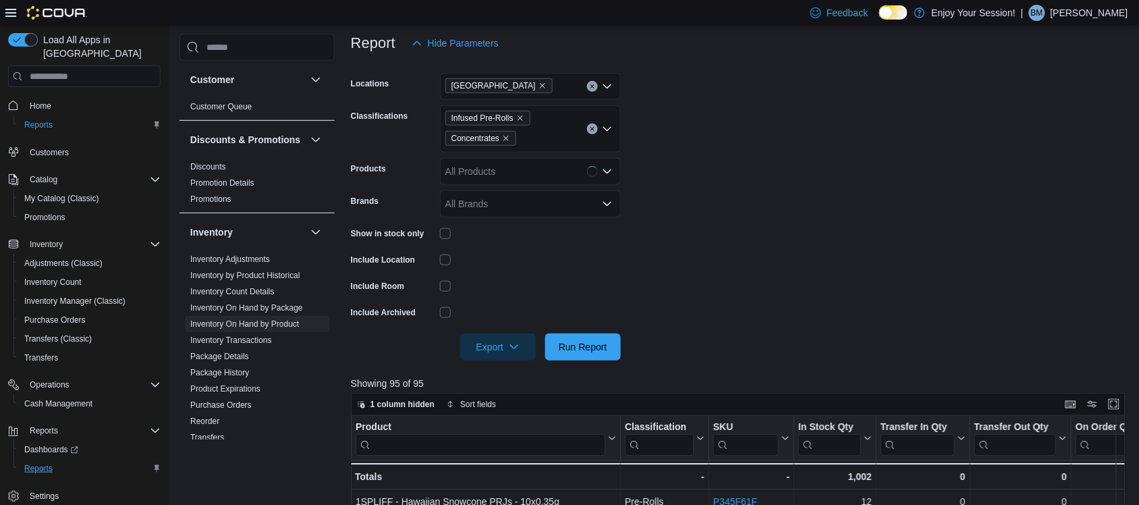
scroll to position [206, 0]
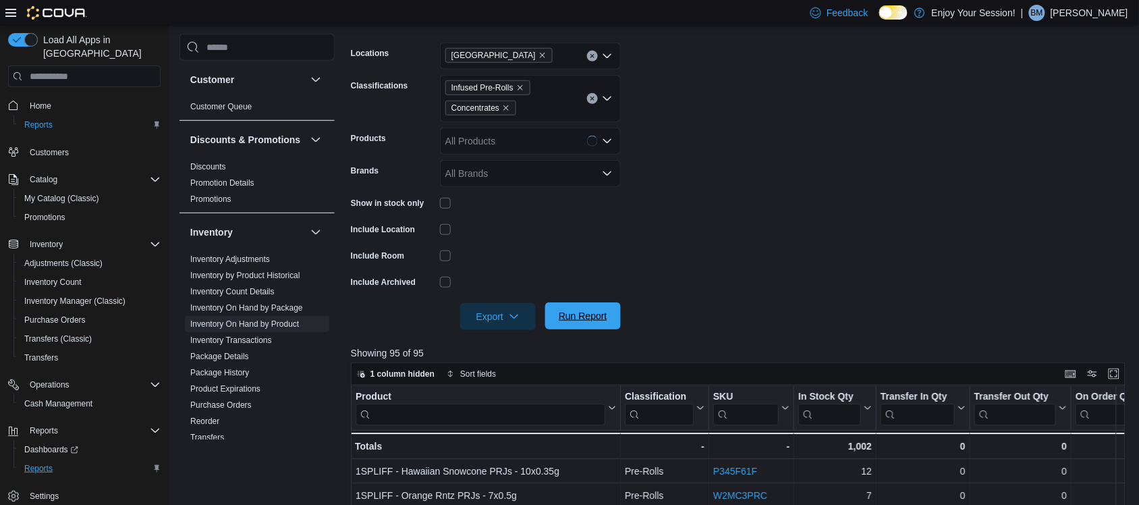
click at [611, 304] on span "Run Report" at bounding box center [582, 315] width 59 height 27
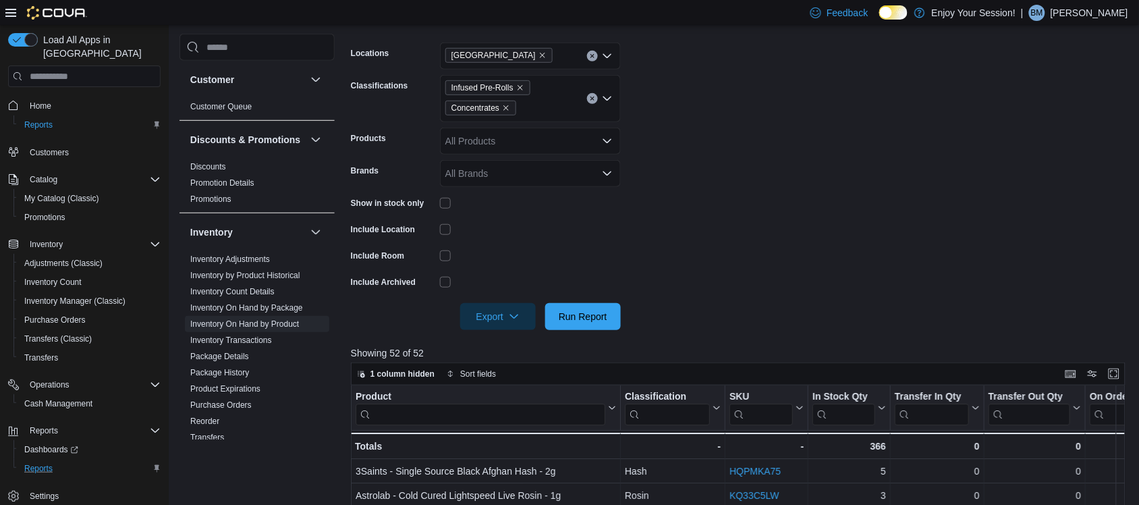
scroll to position [290, 0]
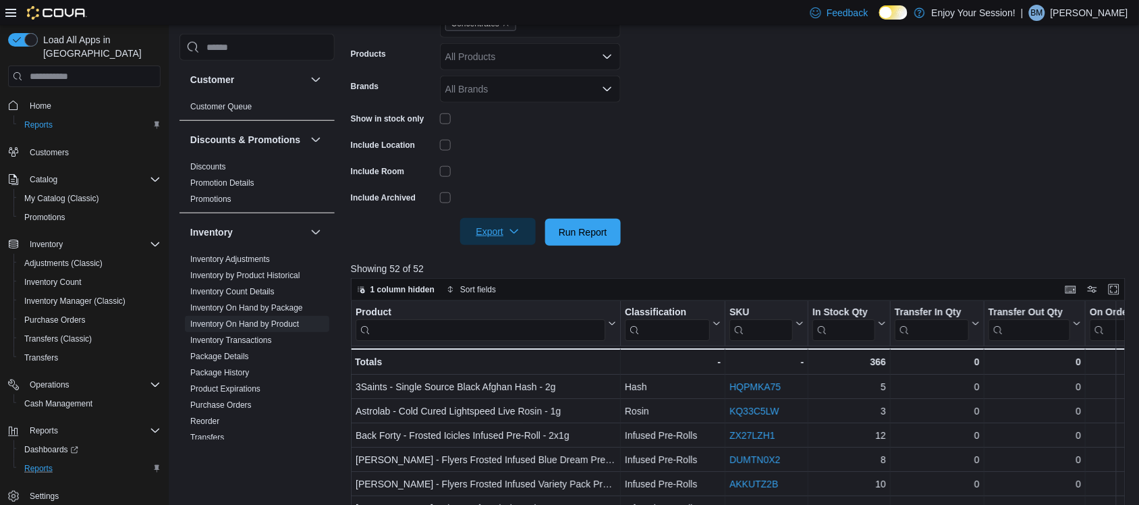
click at [480, 220] on span "Export" at bounding box center [497, 231] width 59 height 27
click at [495, 255] on span "Export to Excel" at bounding box center [500, 259] width 61 height 11
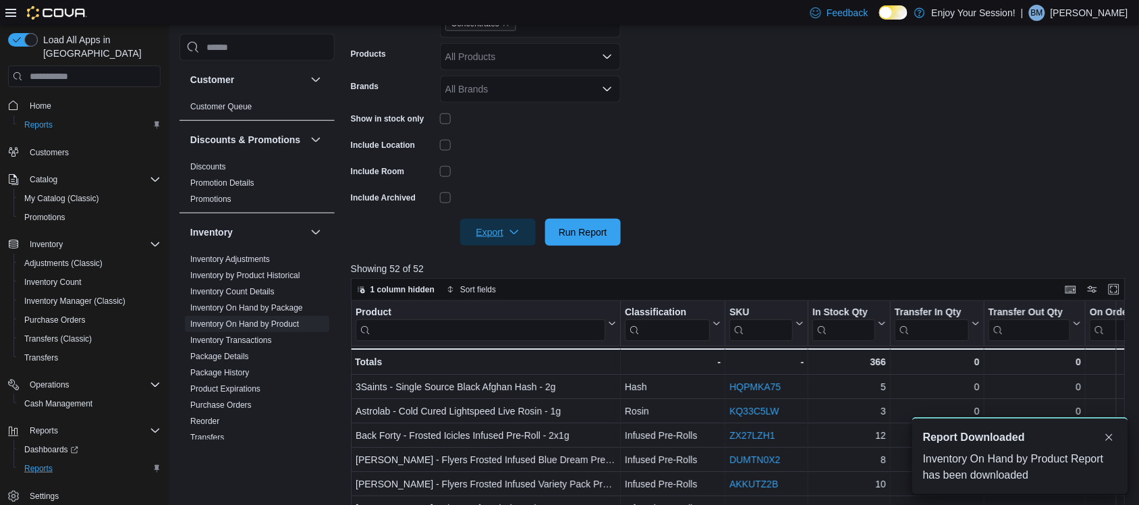
scroll to position [0, 0]
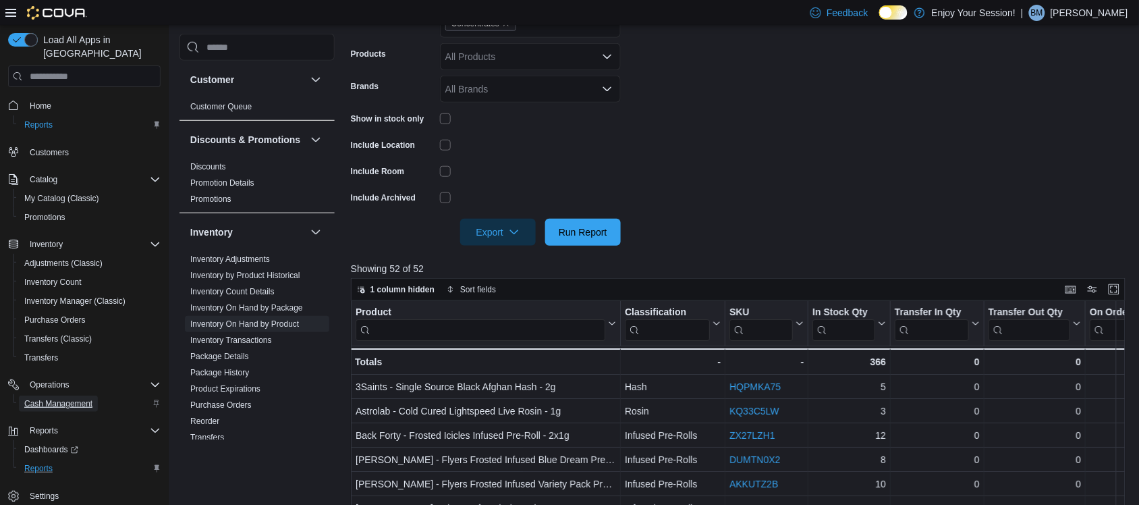
click at [81, 398] on span "Cash Management" at bounding box center [58, 403] width 68 height 11
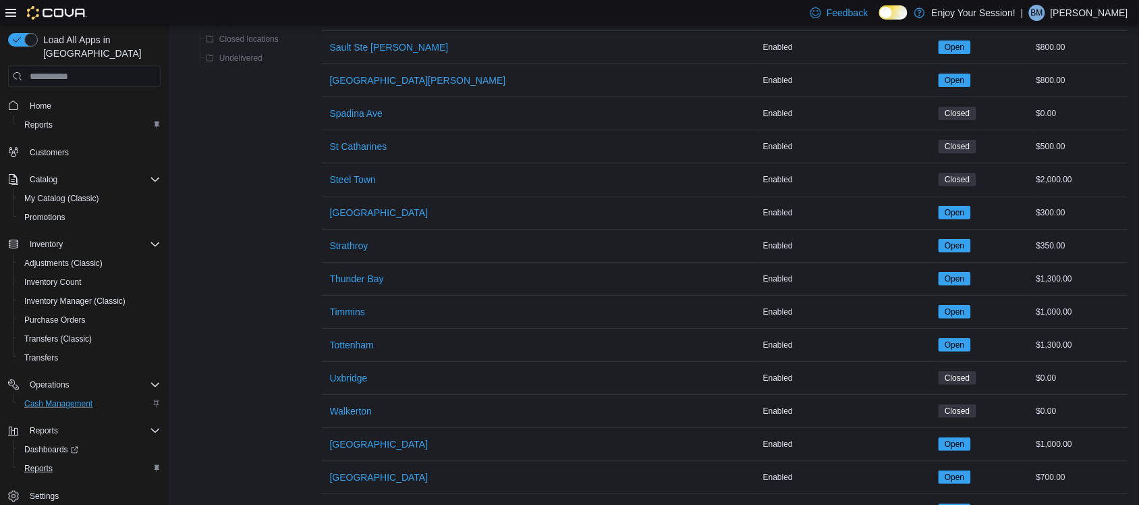
scroll to position [1622, 0]
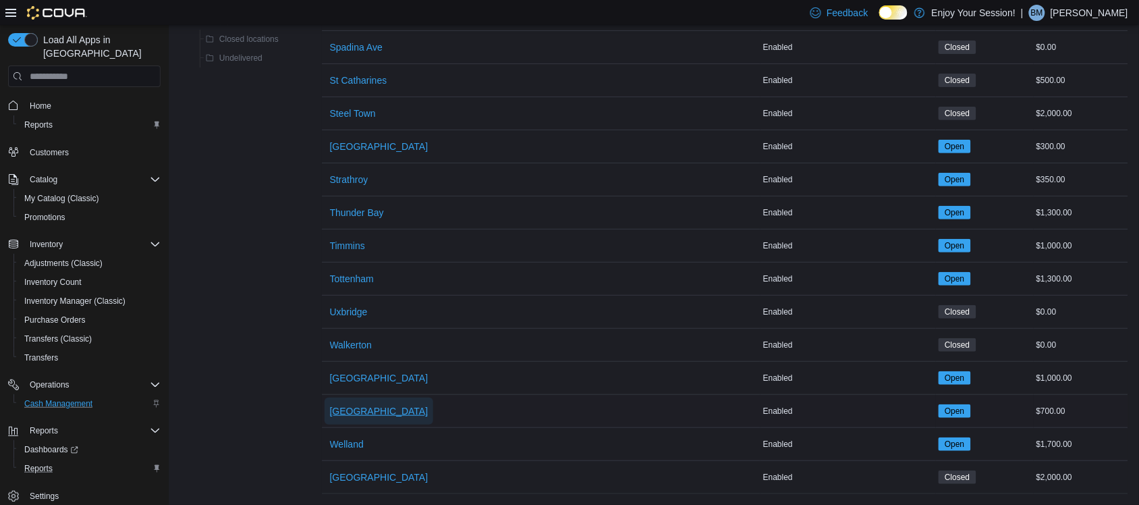
click at [356, 398] on span "[GEOGRAPHIC_DATA]" at bounding box center [379, 411] width 99 height 27
